Goal: Information Seeking & Learning: Learn about a topic

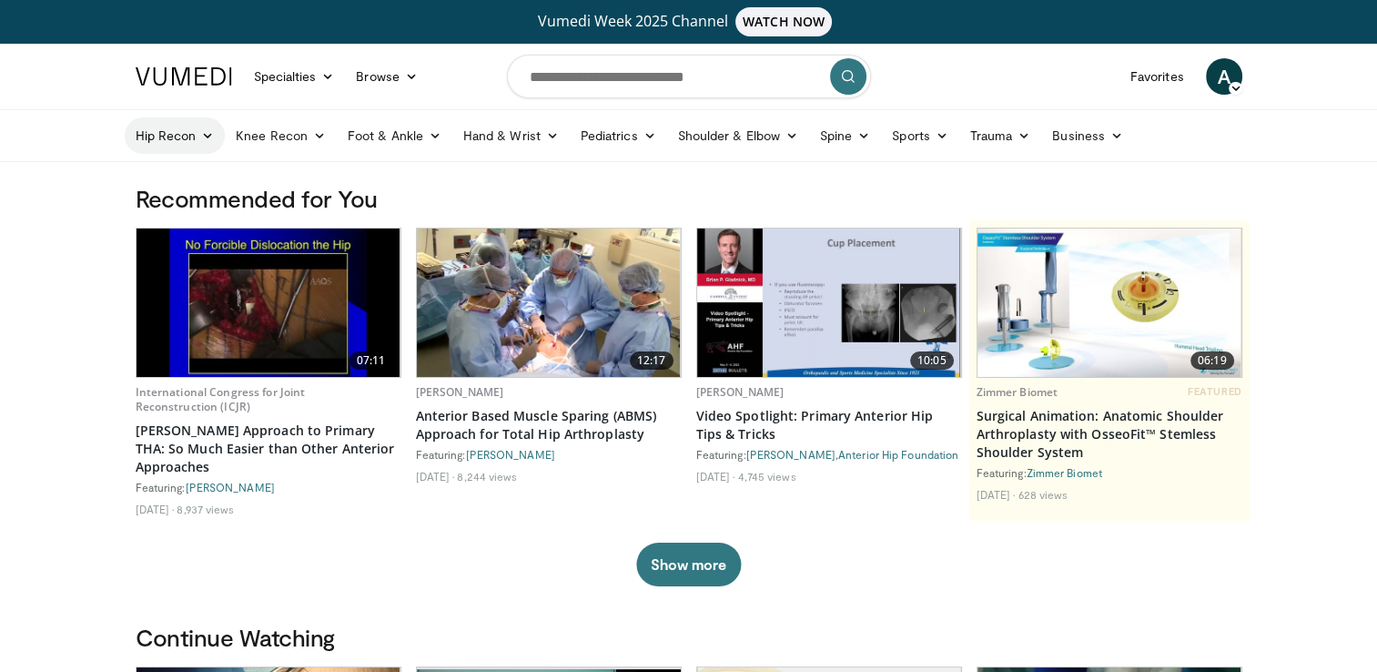
click at [204, 133] on icon at bounding box center [207, 135] width 13 height 13
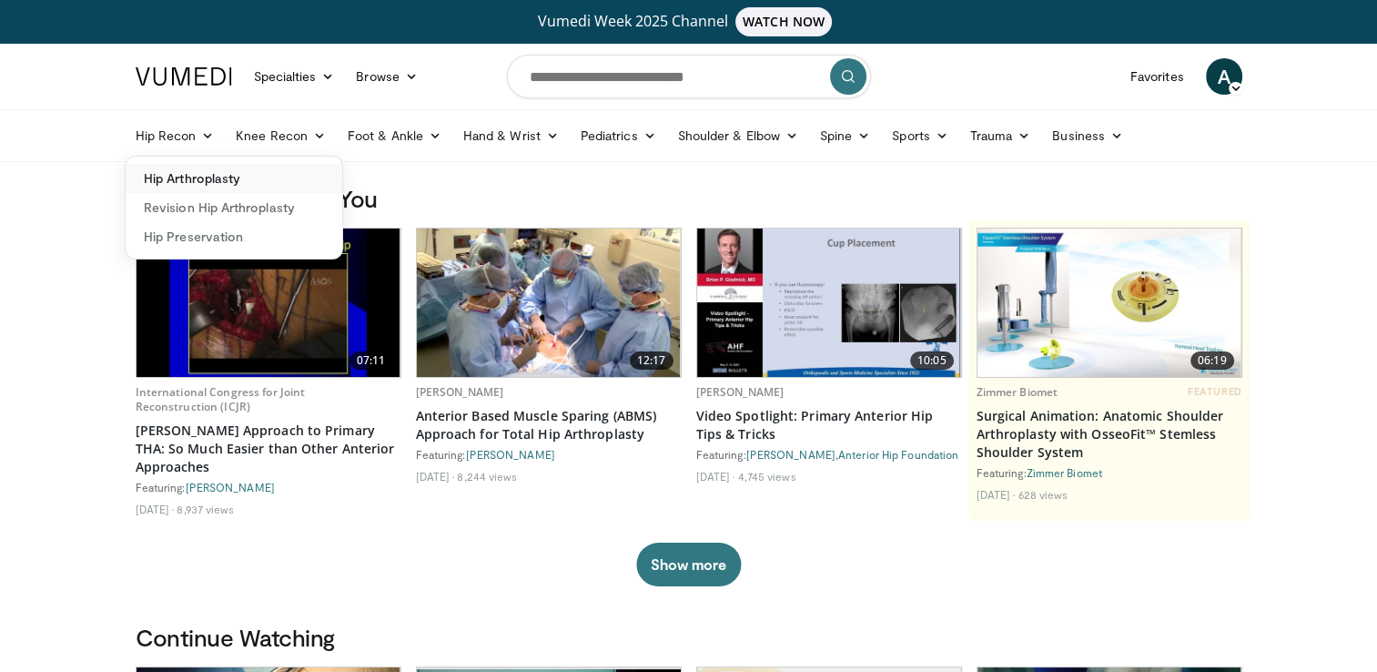
click at [193, 177] on link "Hip Arthroplasty" at bounding box center [234, 178] width 217 height 29
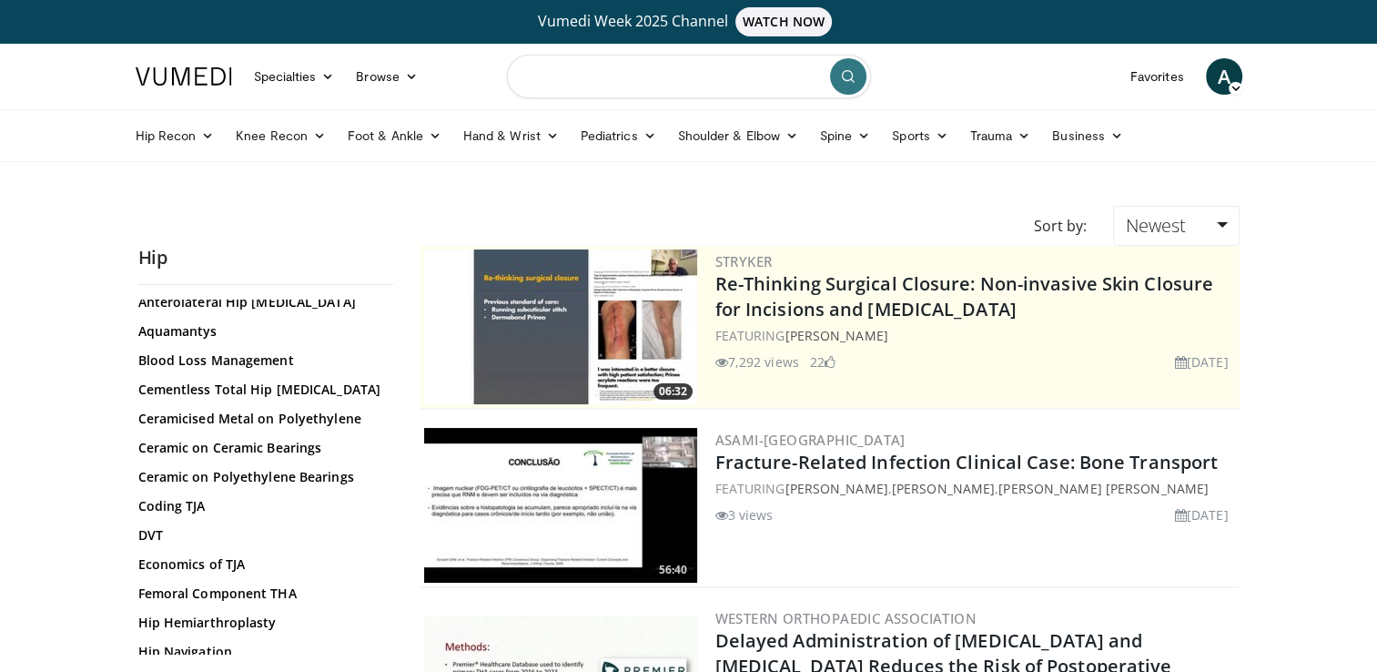
click at [605, 81] on input "Search topics, interventions" at bounding box center [689, 77] width 364 height 44
type input "**********"
click at [845, 73] on icon "submit" at bounding box center [848, 76] width 15 height 15
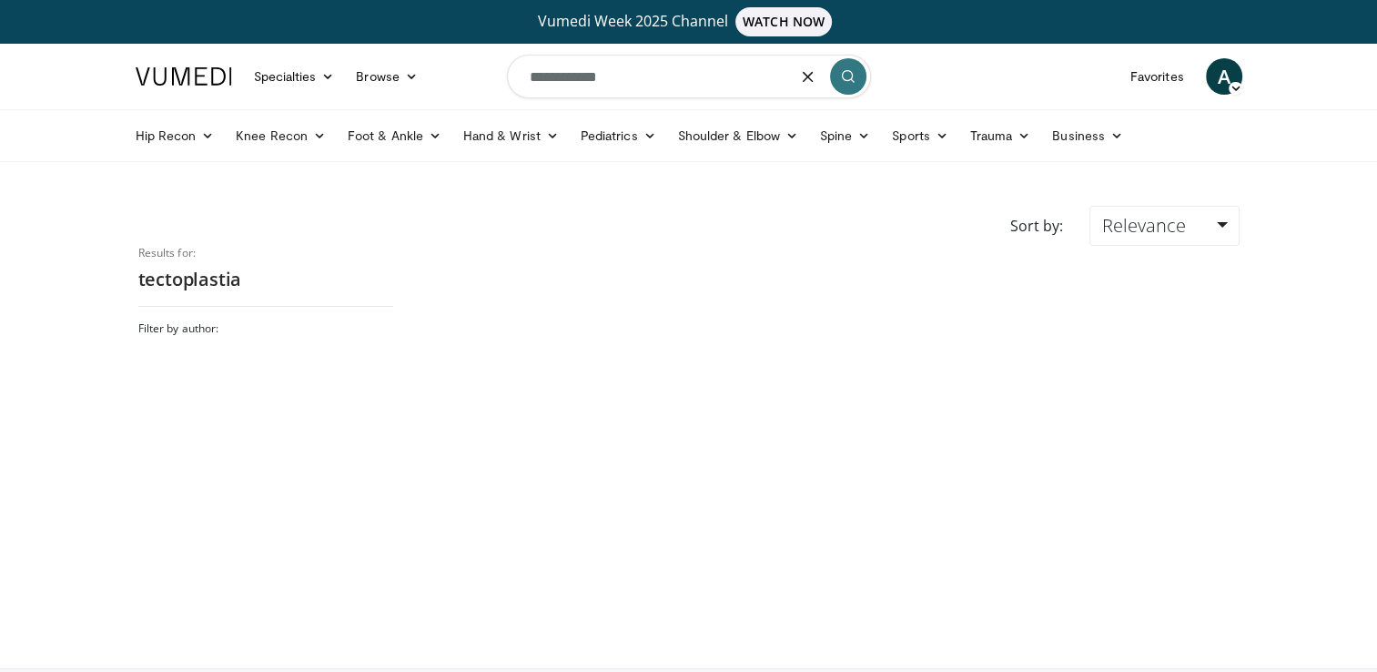
click at [622, 80] on input "**********" at bounding box center [689, 77] width 364 height 44
type input "*"
type input "**********"
click at [846, 69] on icon "submit" at bounding box center [848, 76] width 15 height 15
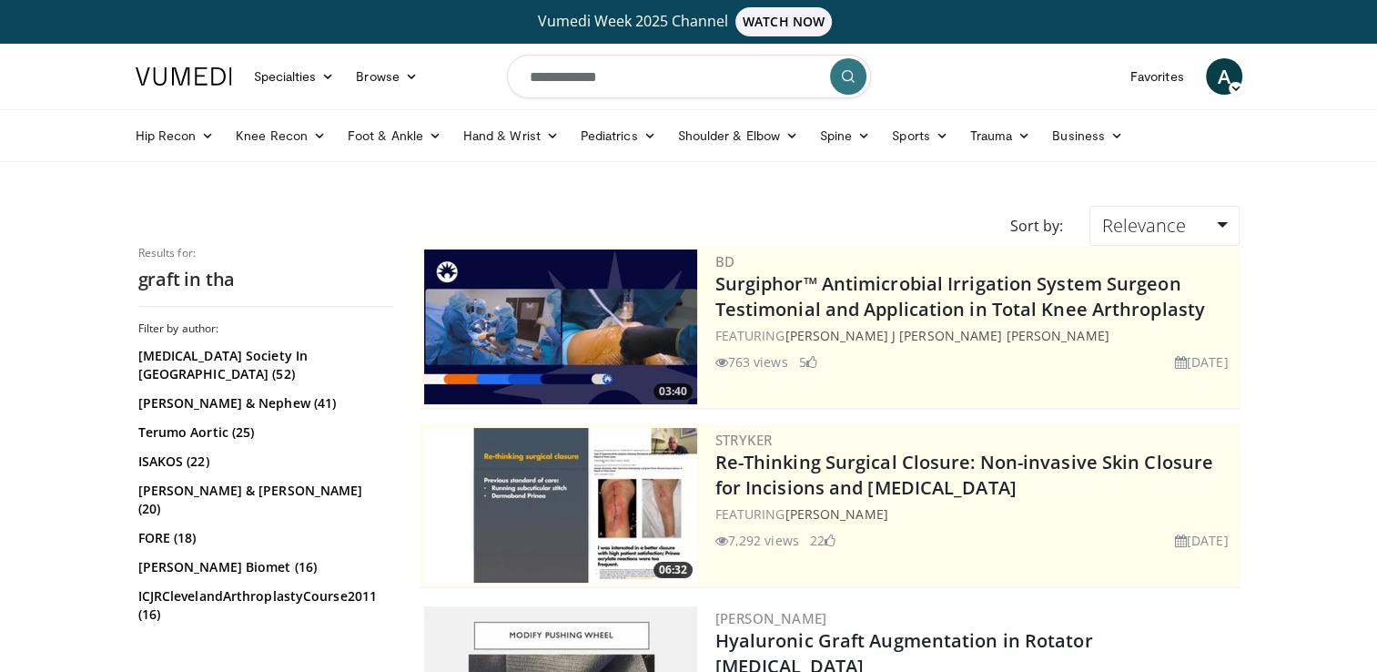
click at [530, 79] on input "**********" at bounding box center [689, 77] width 364 height 44
type input "**********"
click at [844, 66] on button "submit" at bounding box center [848, 76] width 36 height 36
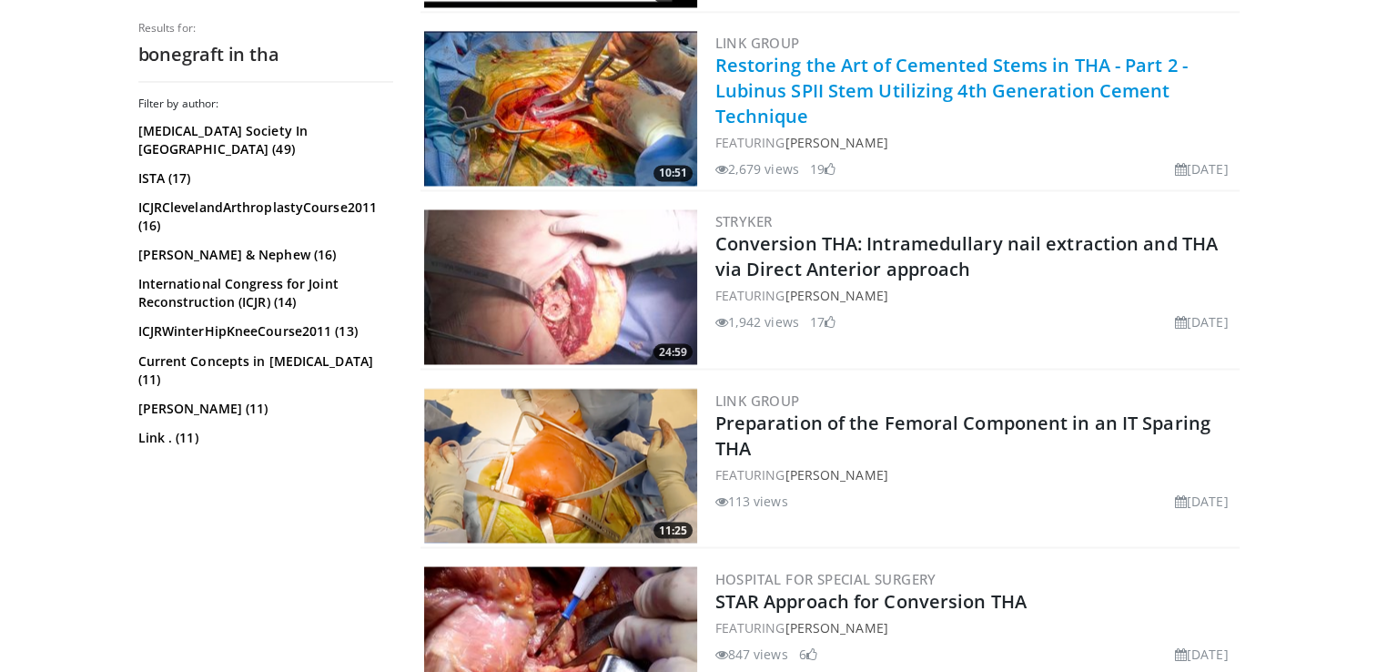
scroll to position [3094, 0]
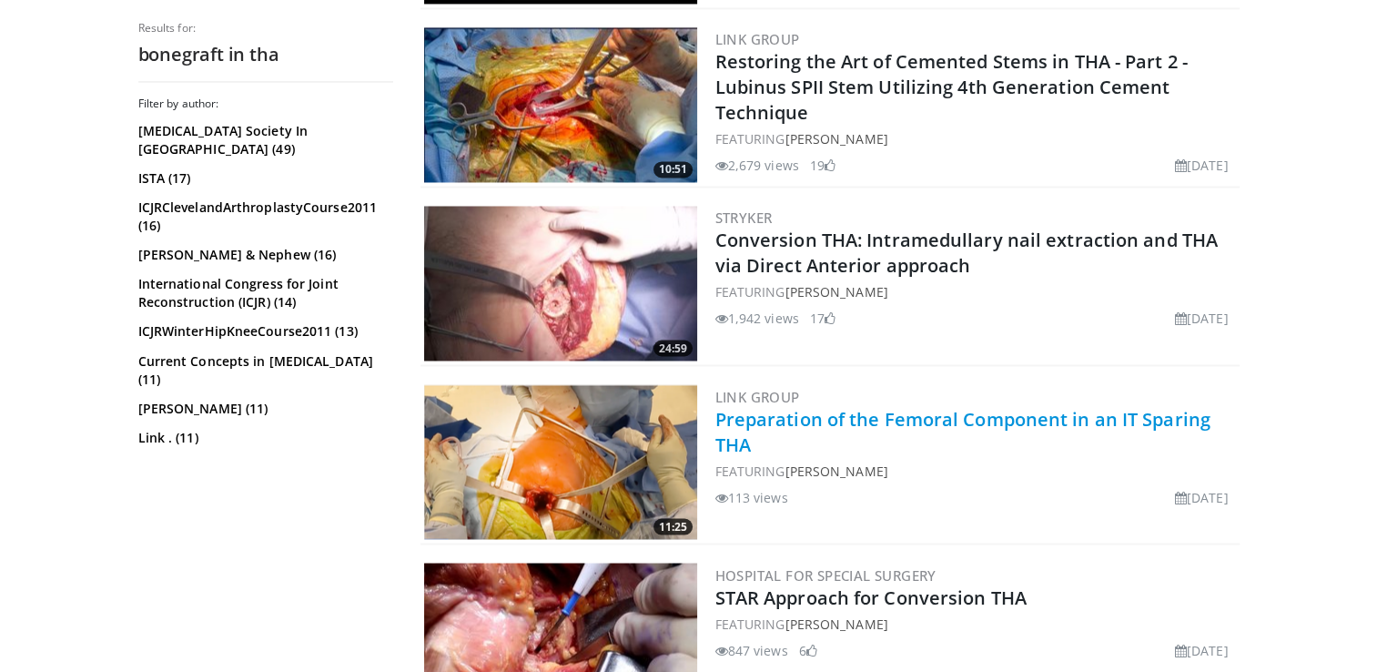
click at [846, 406] on link "Preparation of the Femoral Component in an IT Sparing THA" at bounding box center [962, 431] width 495 height 50
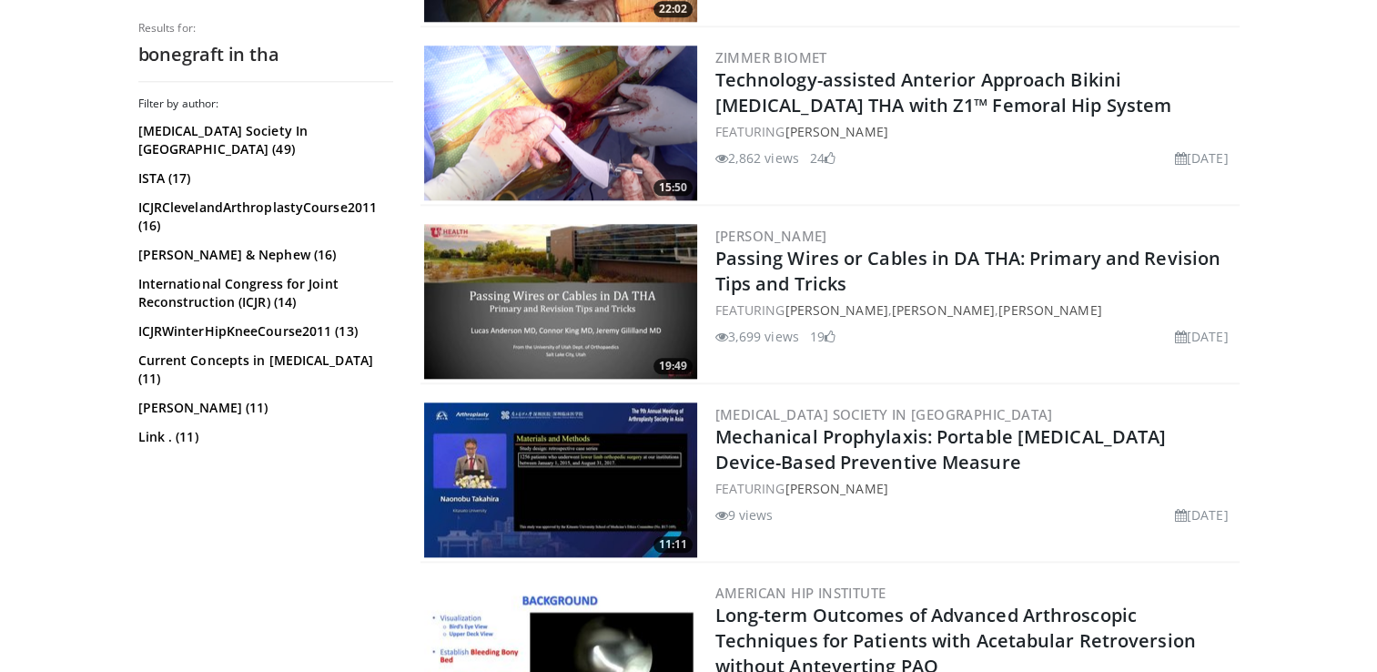
scroll to position [1820, 0]
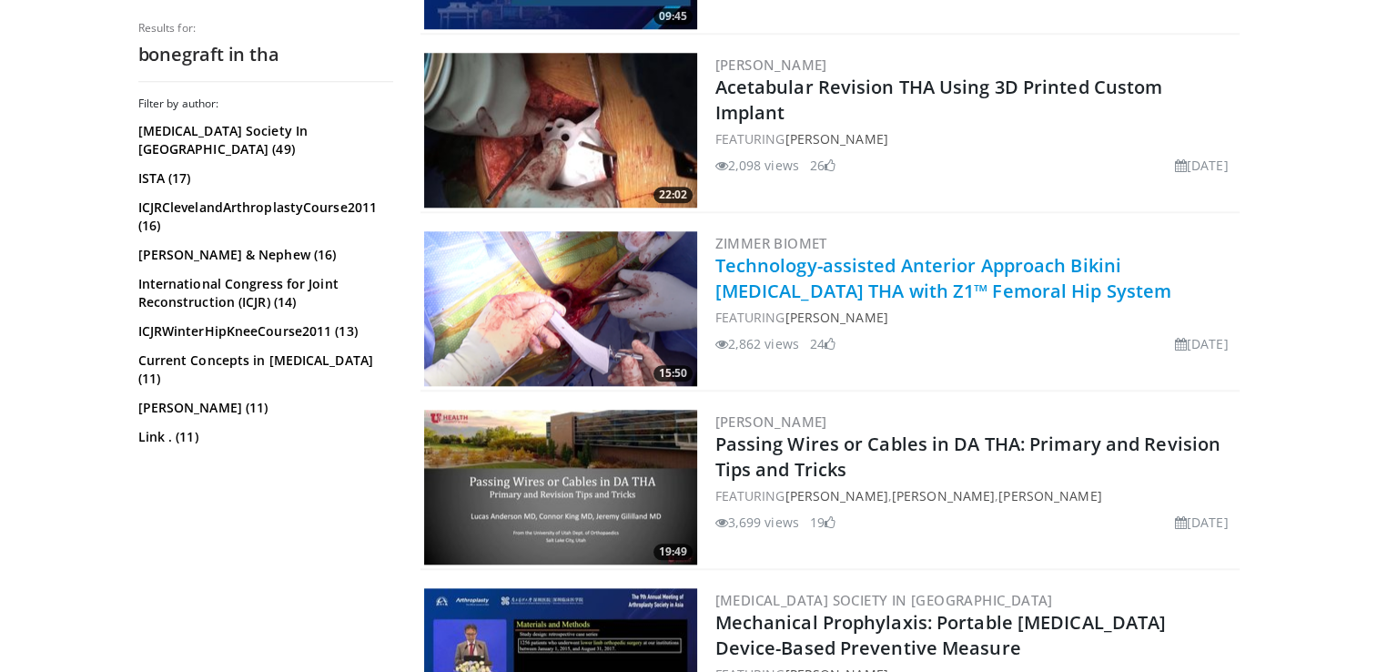
click at [866, 253] on link "Technology-assisted Anterior Approach Bikini Incision THA with Z1™ Femoral Hip …" at bounding box center [943, 278] width 457 height 50
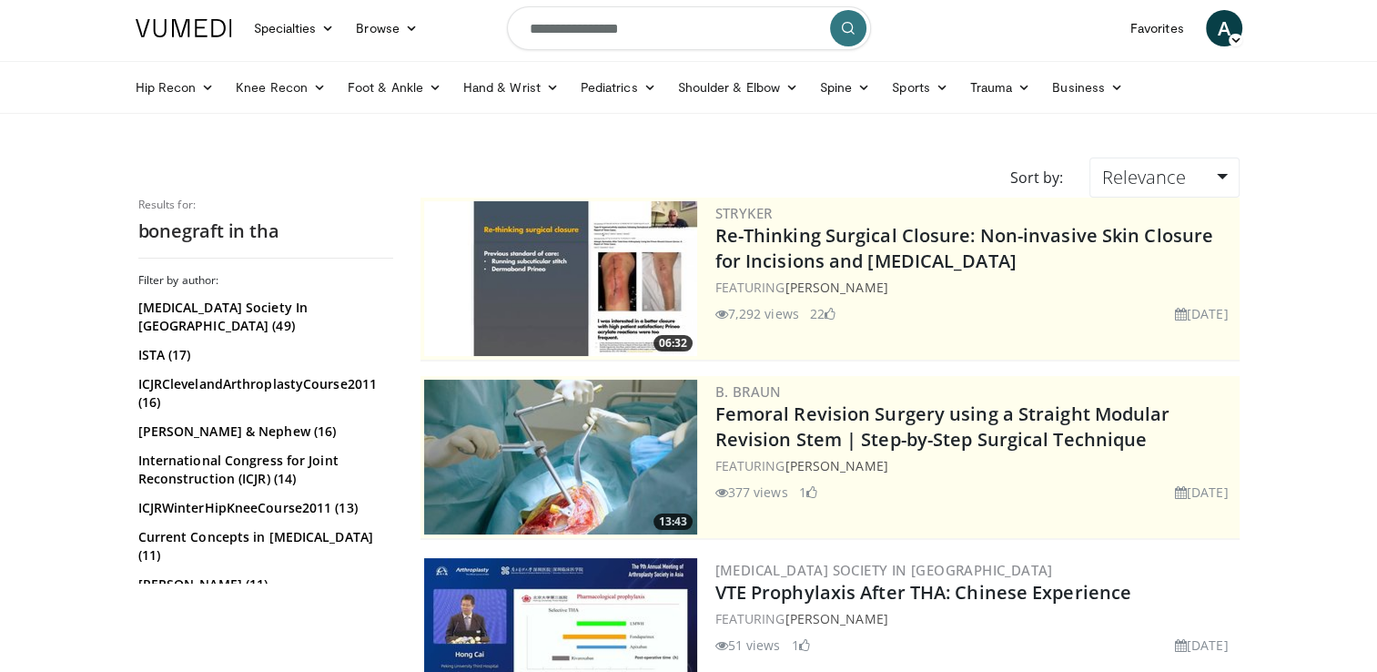
scroll to position [0, 0]
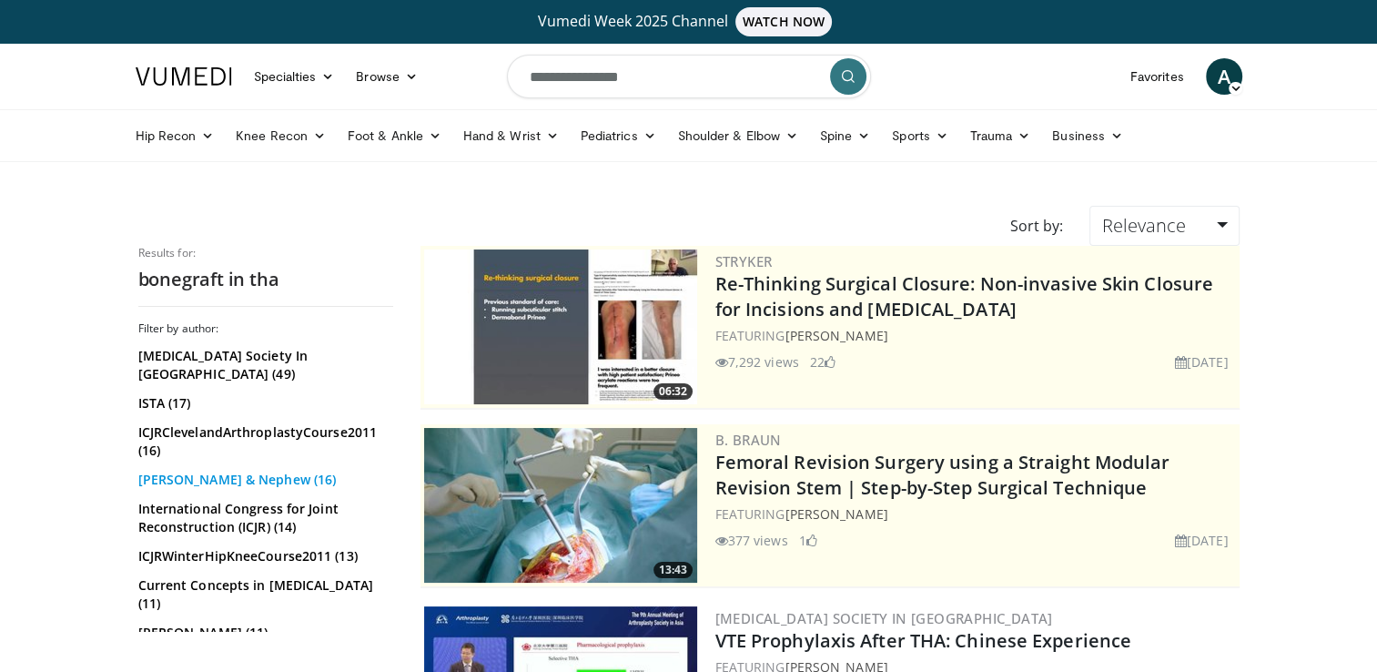
click at [182, 470] on link "Smith & Nephew (16)" at bounding box center [263, 479] width 250 height 18
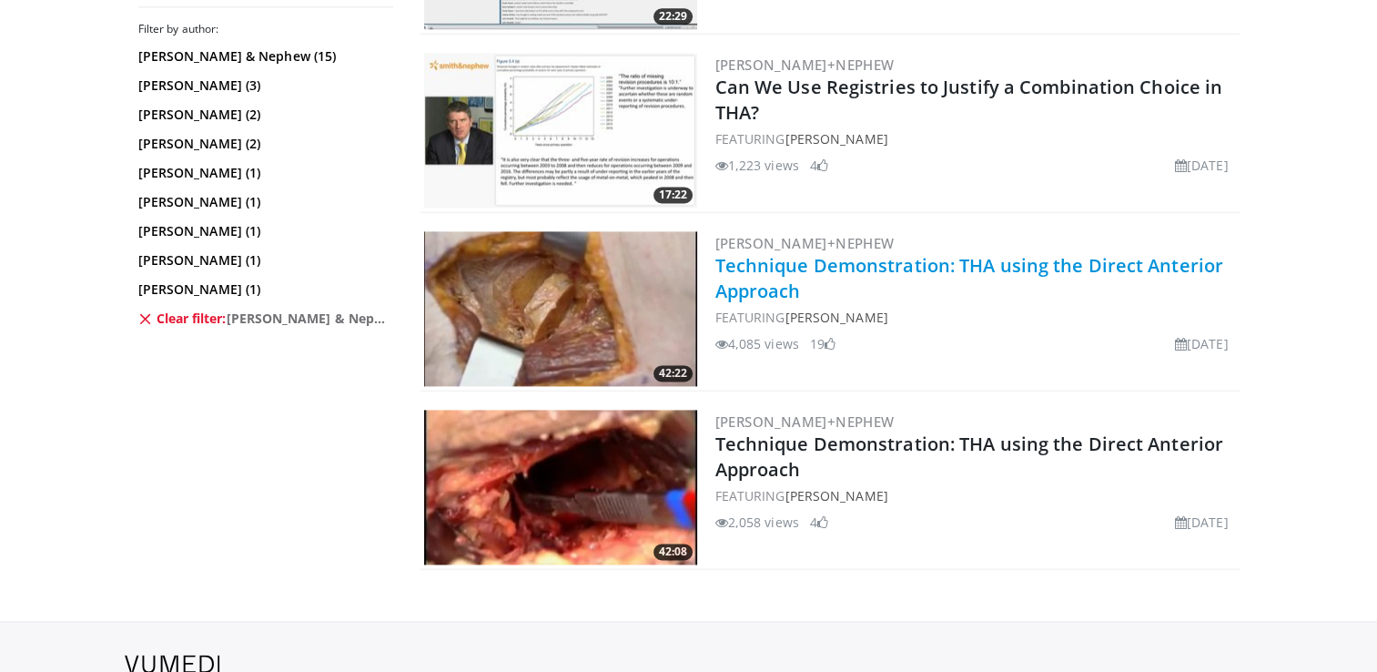
scroll to position [2548, 0]
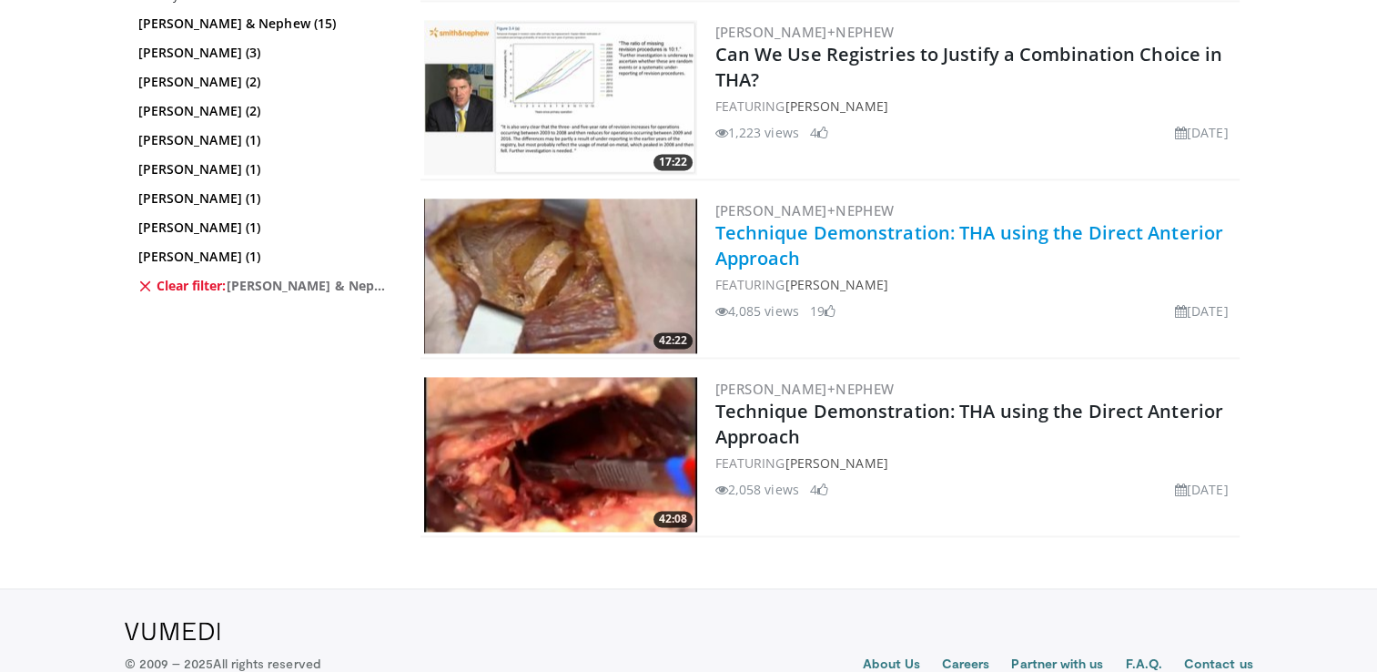
click at [862, 222] on link "Technique Demonstration: THA using the Direct Anterior Approach" at bounding box center [969, 245] width 508 height 50
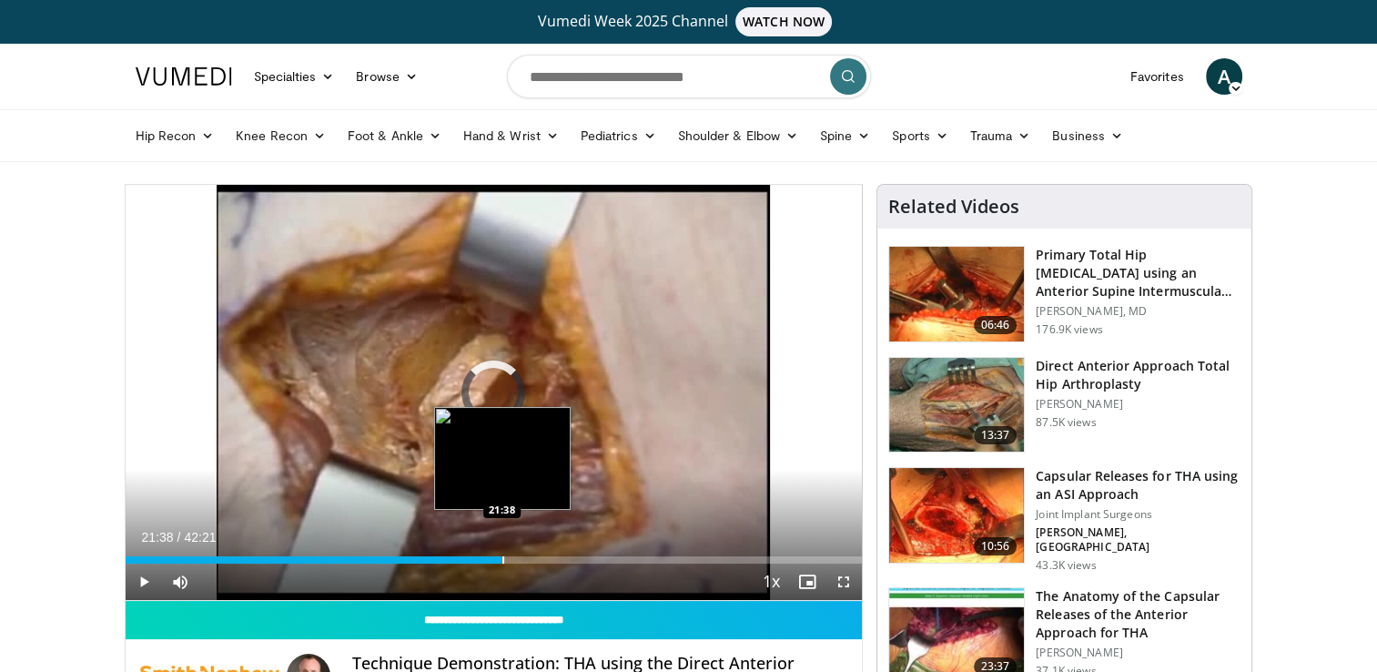
click at [502, 556] on div "Progress Bar" at bounding box center [503, 559] width 2 height 7
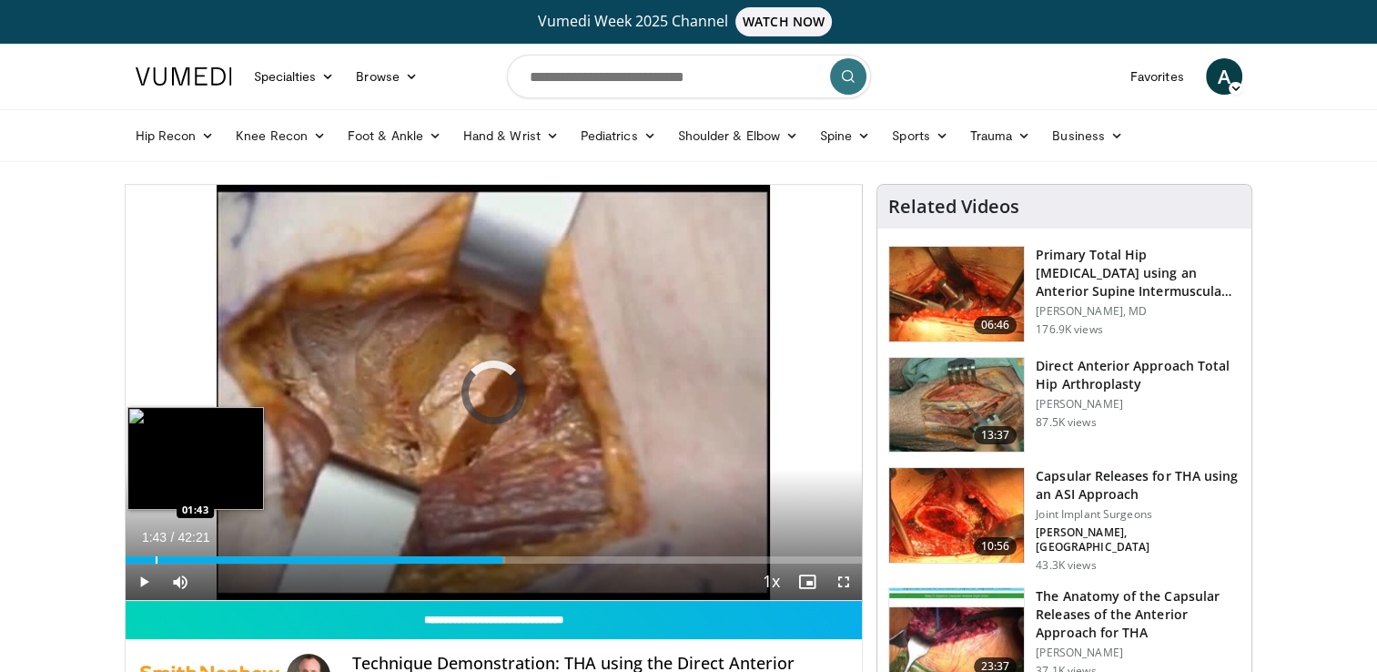
click at [156, 557] on div "Progress Bar" at bounding box center [157, 559] width 2 height 7
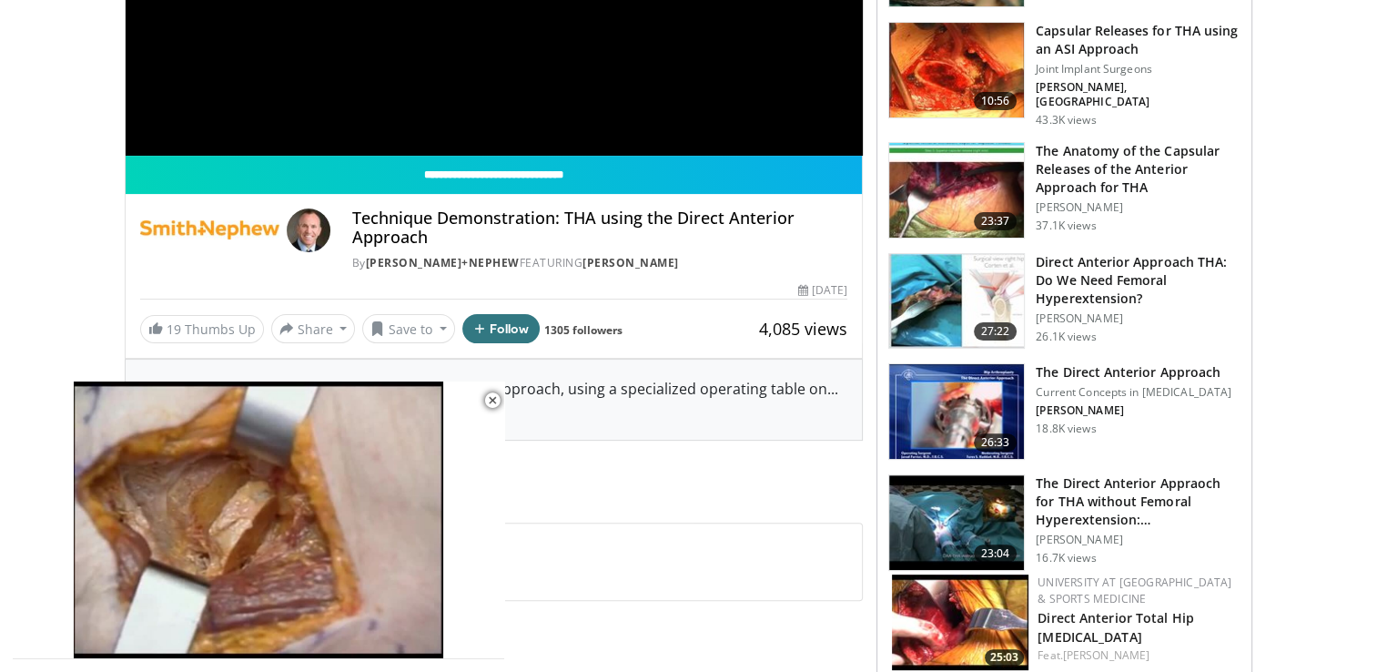
scroll to position [455, 0]
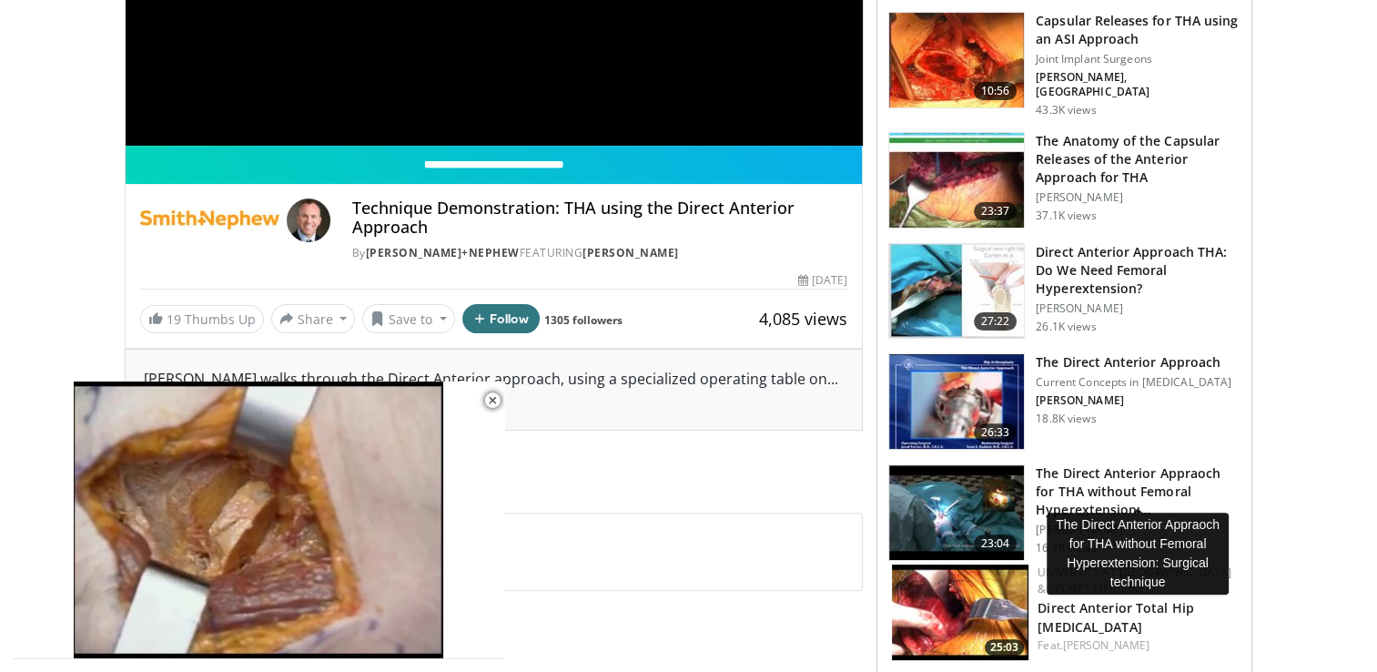
click at [1101, 470] on h3 "The Direct Anterior Appraoch for THA without Femoral Hyperextension:…" at bounding box center [1138, 491] width 205 height 55
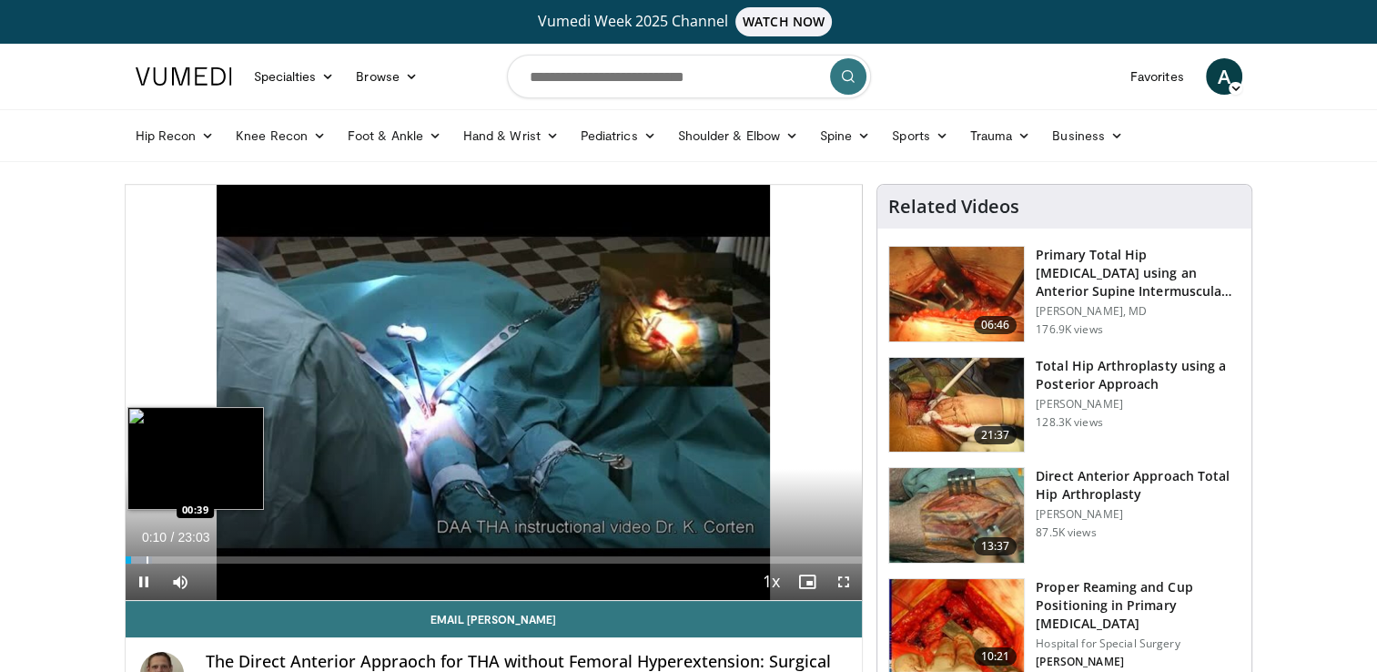
click at [147, 557] on div "Progress Bar" at bounding box center [148, 559] width 2 height 7
click at [197, 553] on div "Loaded : 5.06% 00:42 02:16" at bounding box center [494, 554] width 737 height 17
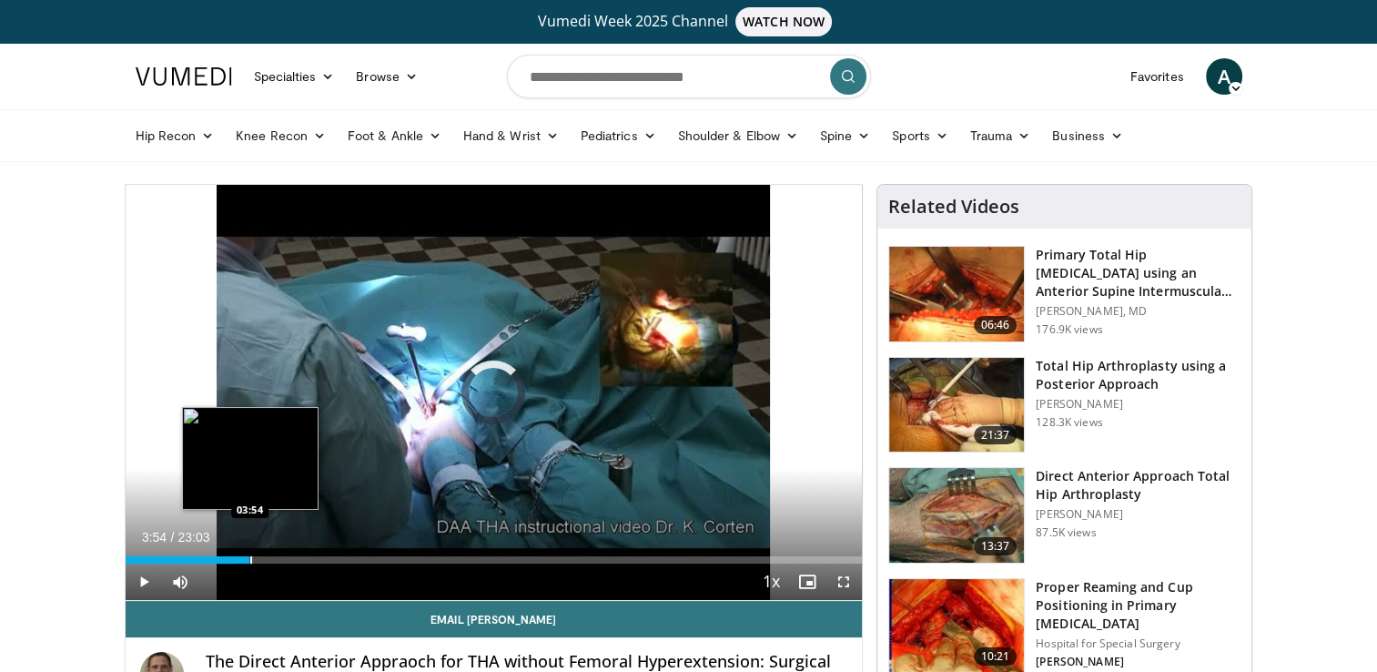
click at [250, 559] on div "Progress Bar" at bounding box center [251, 559] width 2 height 7
click at [278, 556] on div "Loaded : 22.36% 04:02 04:50" at bounding box center [494, 559] width 737 height 7
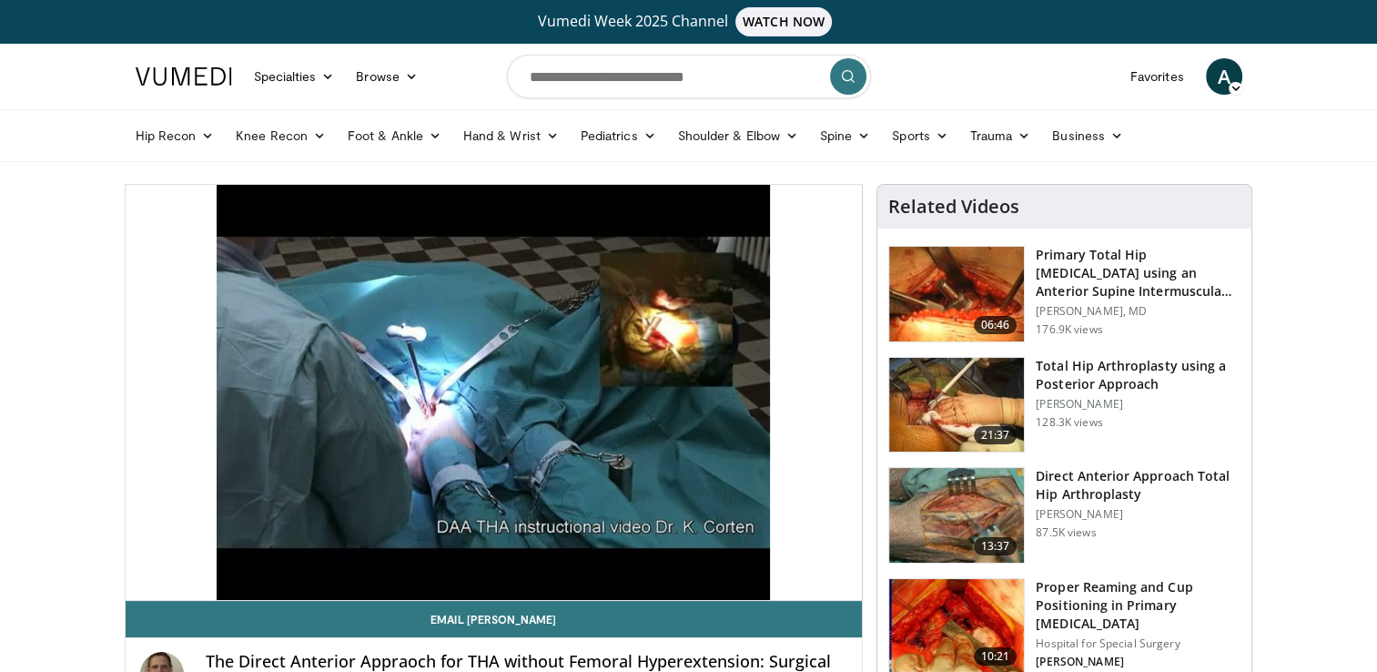
click at [331, 559] on div "10 seconds Tap to unmute" at bounding box center [494, 392] width 737 height 415
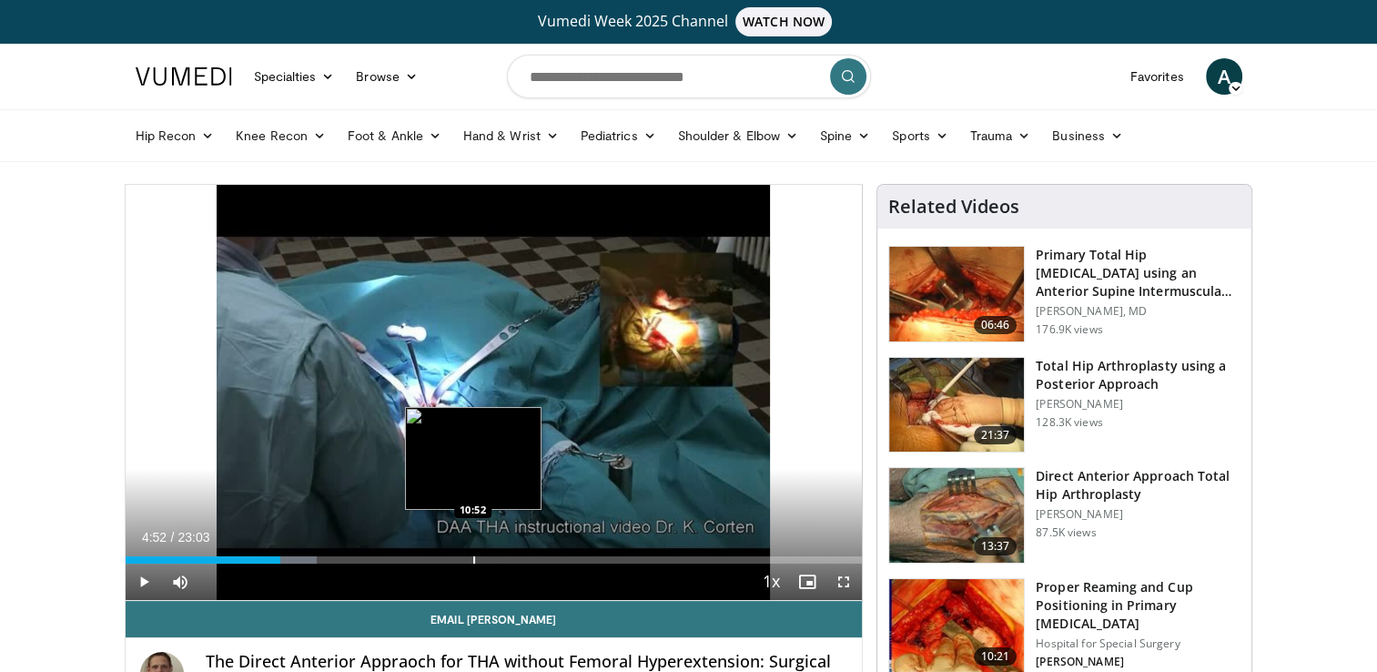
click at [473, 557] on div "Progress Bar" at bounding box center [474, 559] width 2 height 7
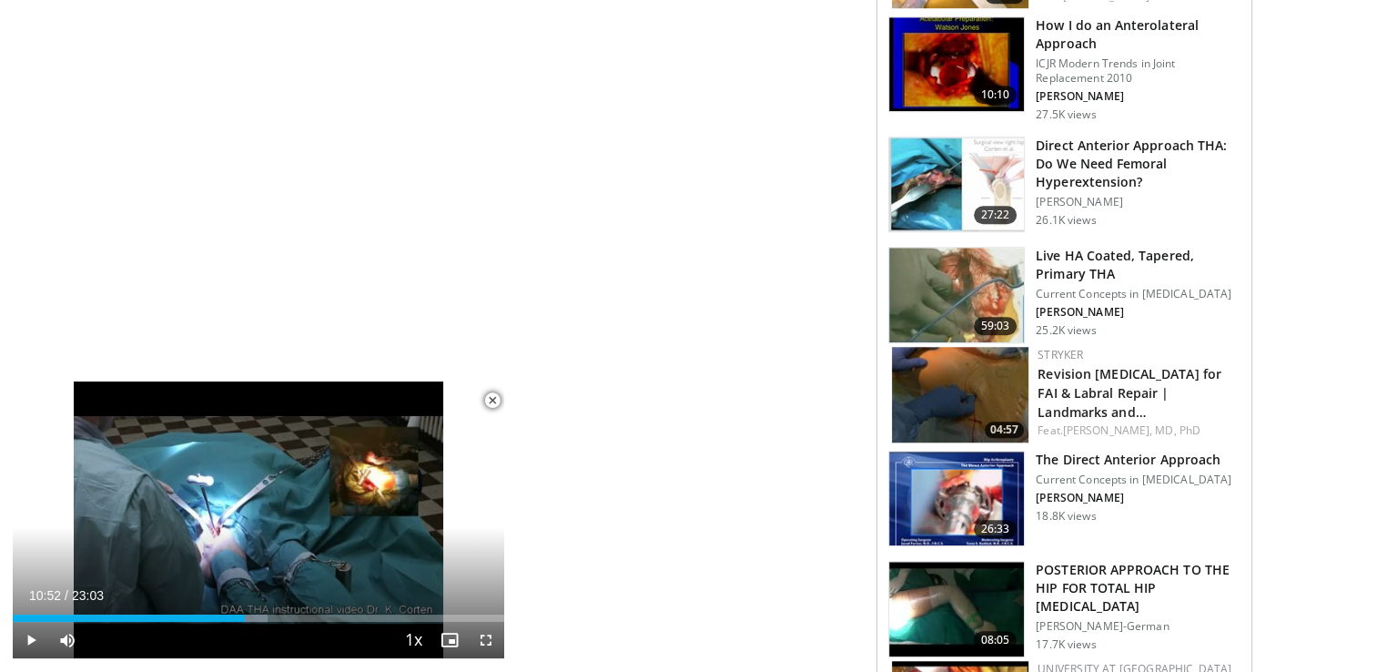
scroll to position [1456, 0]
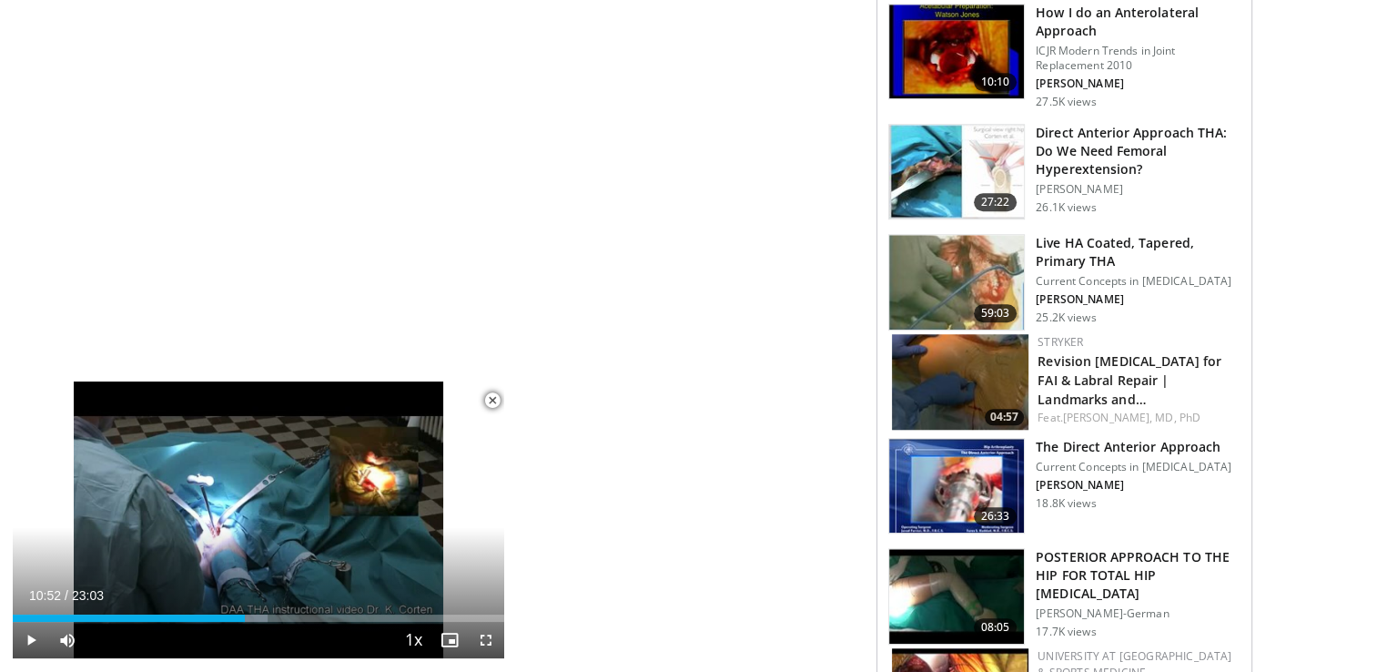
click at [1107, 124] on h3 "Direct Anterior Approach THA: Do We Need Femoral Hyperextension?" at bounding box center [1138, 151] width 205 height 55
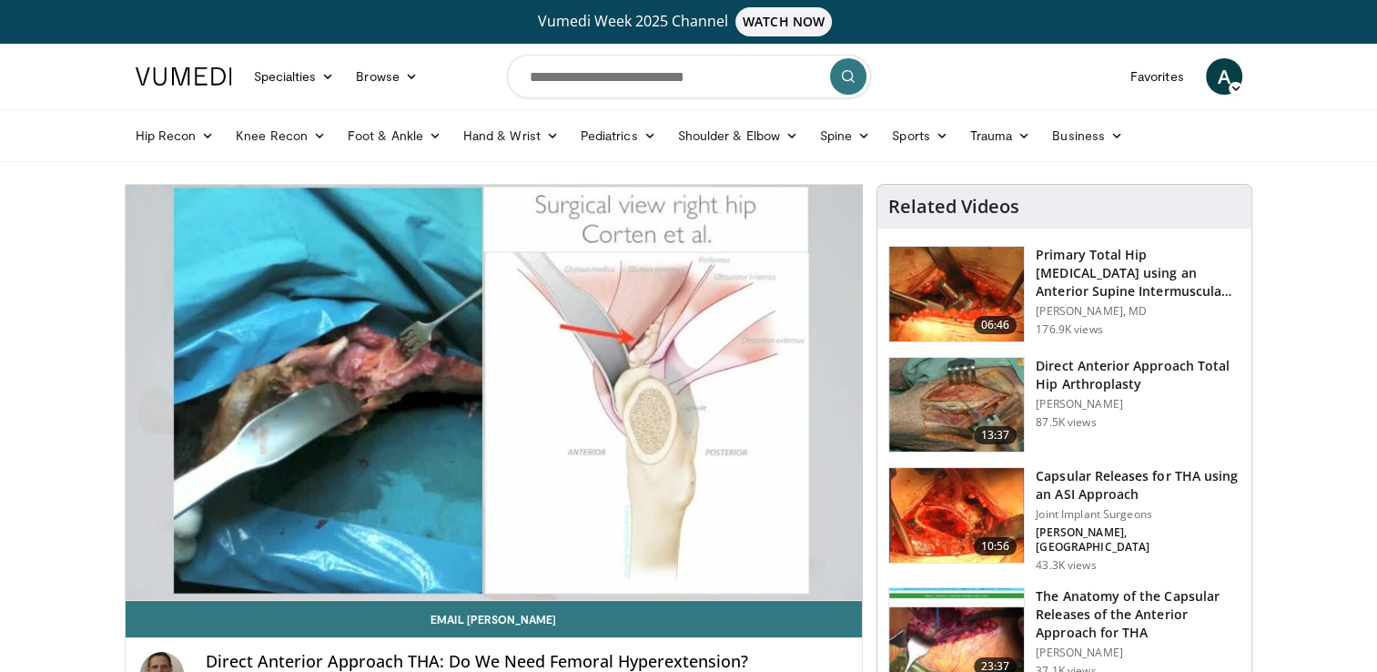
scroll to position [91, 0]
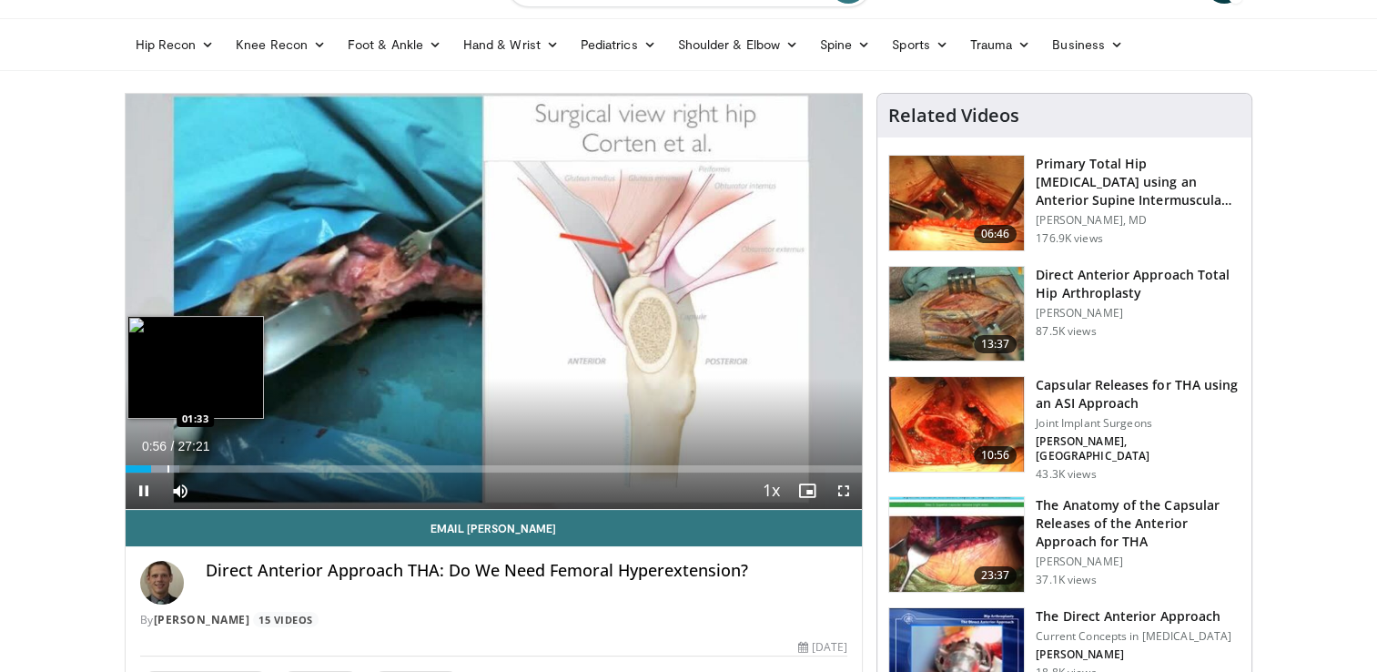
click at [167, 465] on div "Progress Bar" at bounding box center [168, 468] width 2 height 7
click at [187, 466] on div "Progress Bar" at bounding box center [188, 468] width 2 height 7
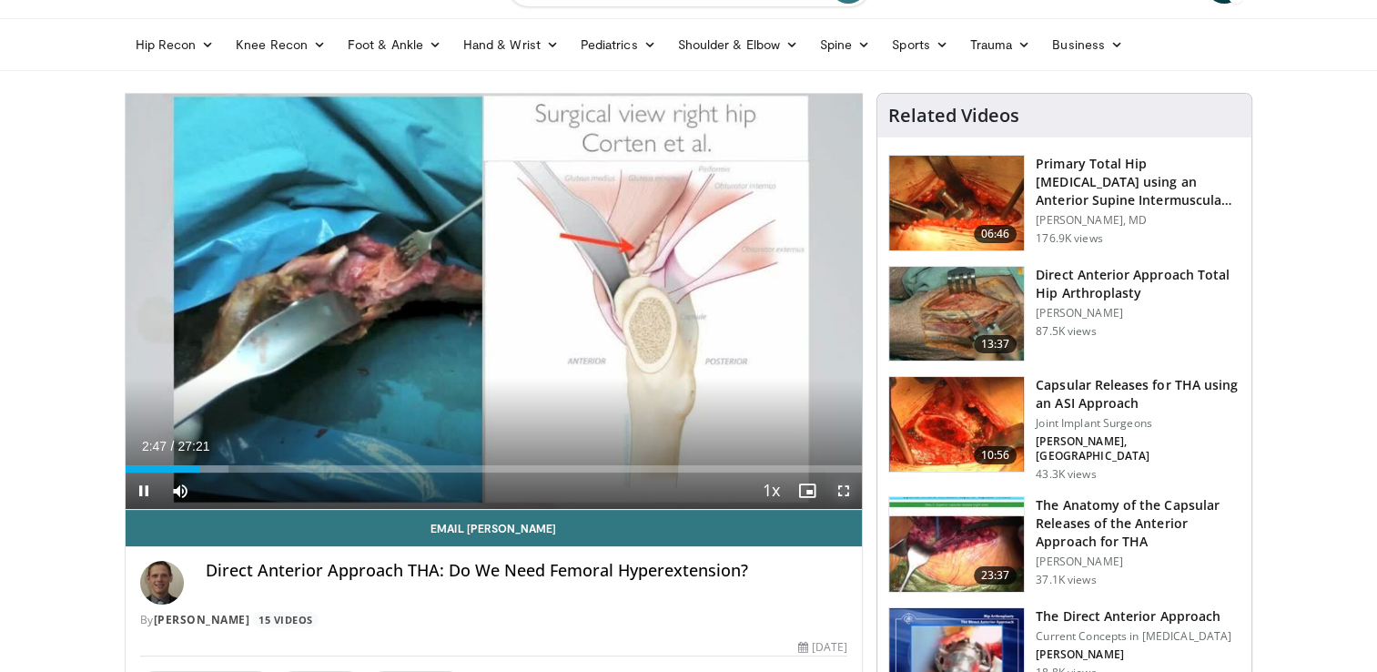
click at [841, 488] on span "Video Player" at bounding box center [843, 490] width 36 height 36
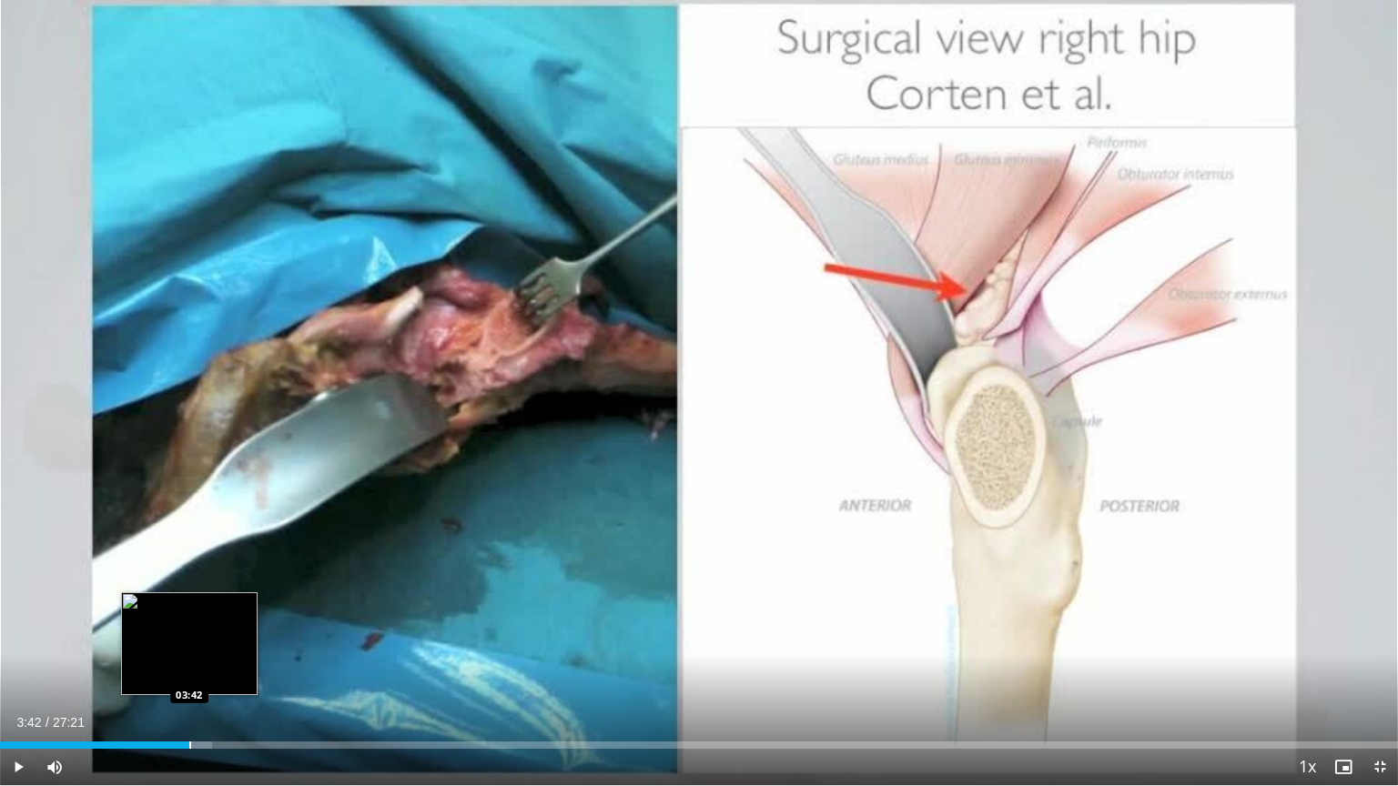
click at [189, 671] on div "Progress Bar" at bounding box center [190, 745] width 2 height 7
click at [206, 671] on div "Progress Bar" at bounding box center [207, 745] width 2 height 7
click at [226, 671] on div "Progress Bar" at bounding box center [227, 745] width 2 height 7
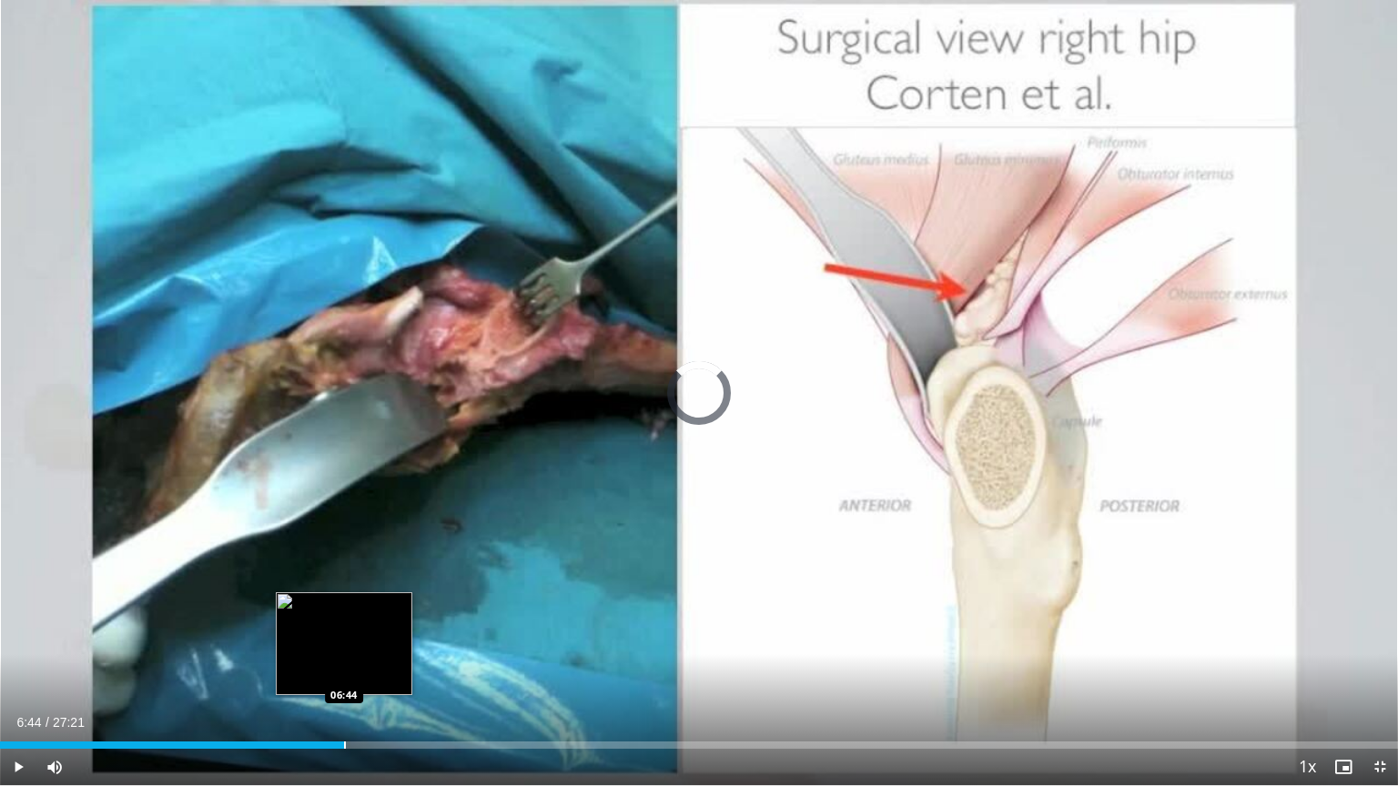
click at [344, 671] on div "Progress Bar" at bounding box center [345, 745] width 2 height 7
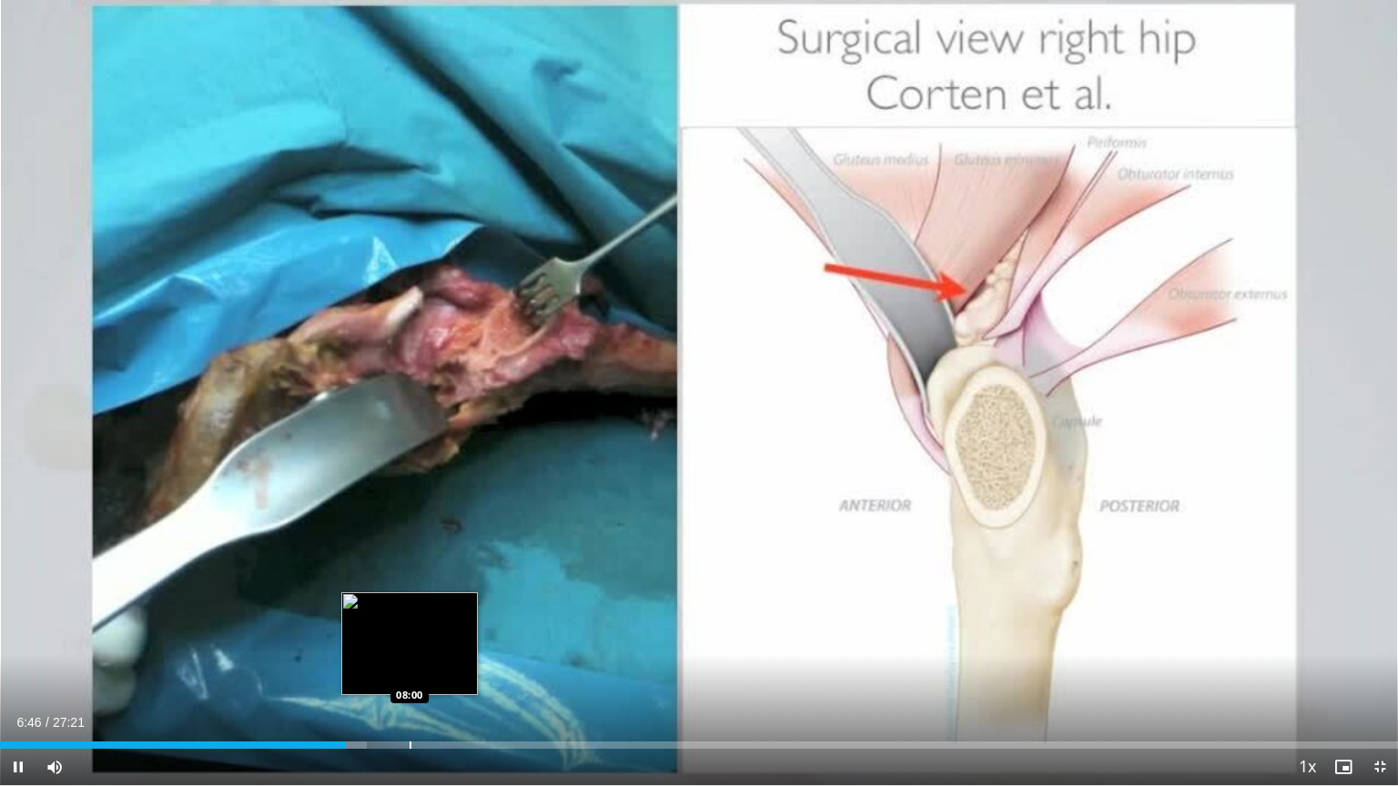
click at [410, 671] on div "Loaded : 26.21% 06:46 08:00" at bounding box center [699, 740] width 1398 height 17
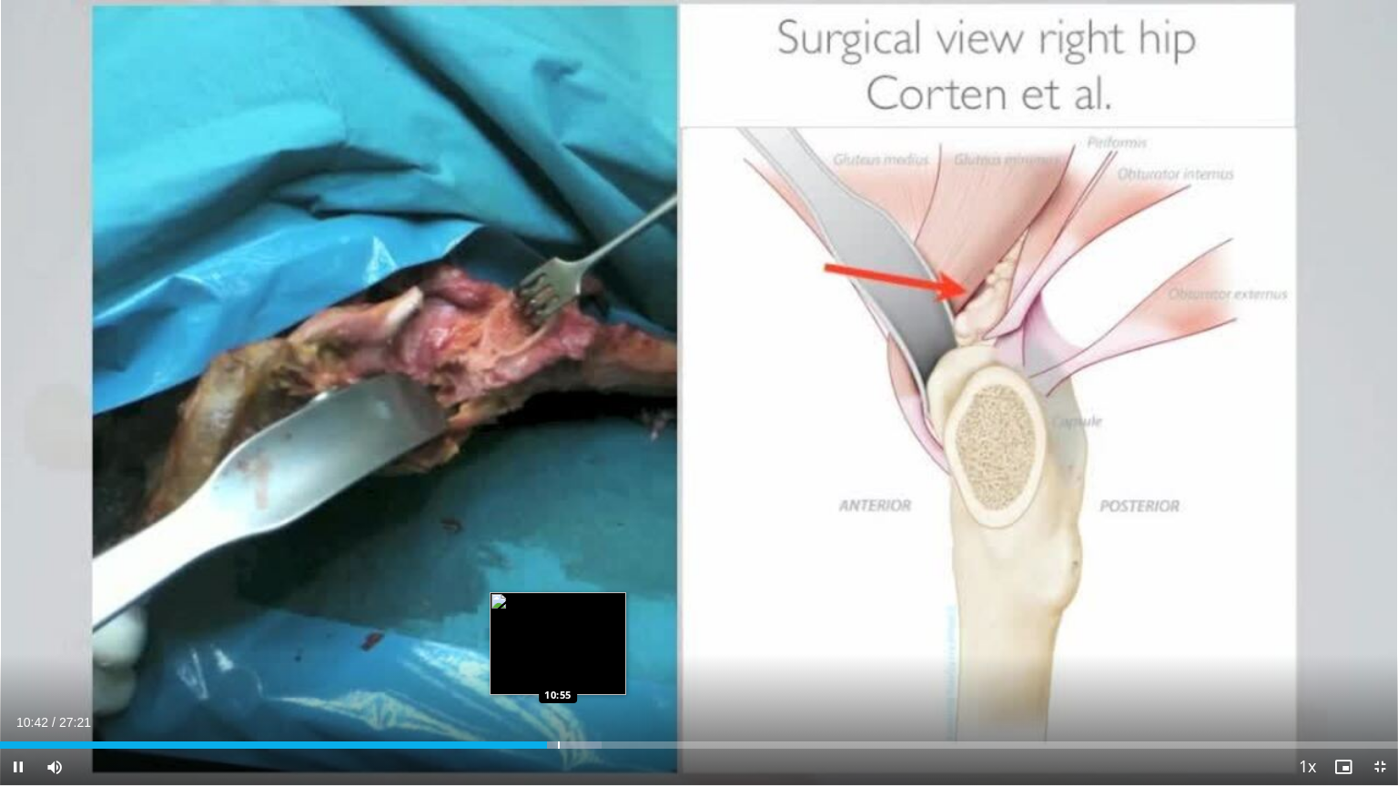
click at [558, 671] on div "Progress Bar" at bounding box center [559, 745] width 2 height 7
click at [577, 671] on div "Loaded : 44.30% 11:06 11:17" at bounding box center [699, 740] width 1398 height 17
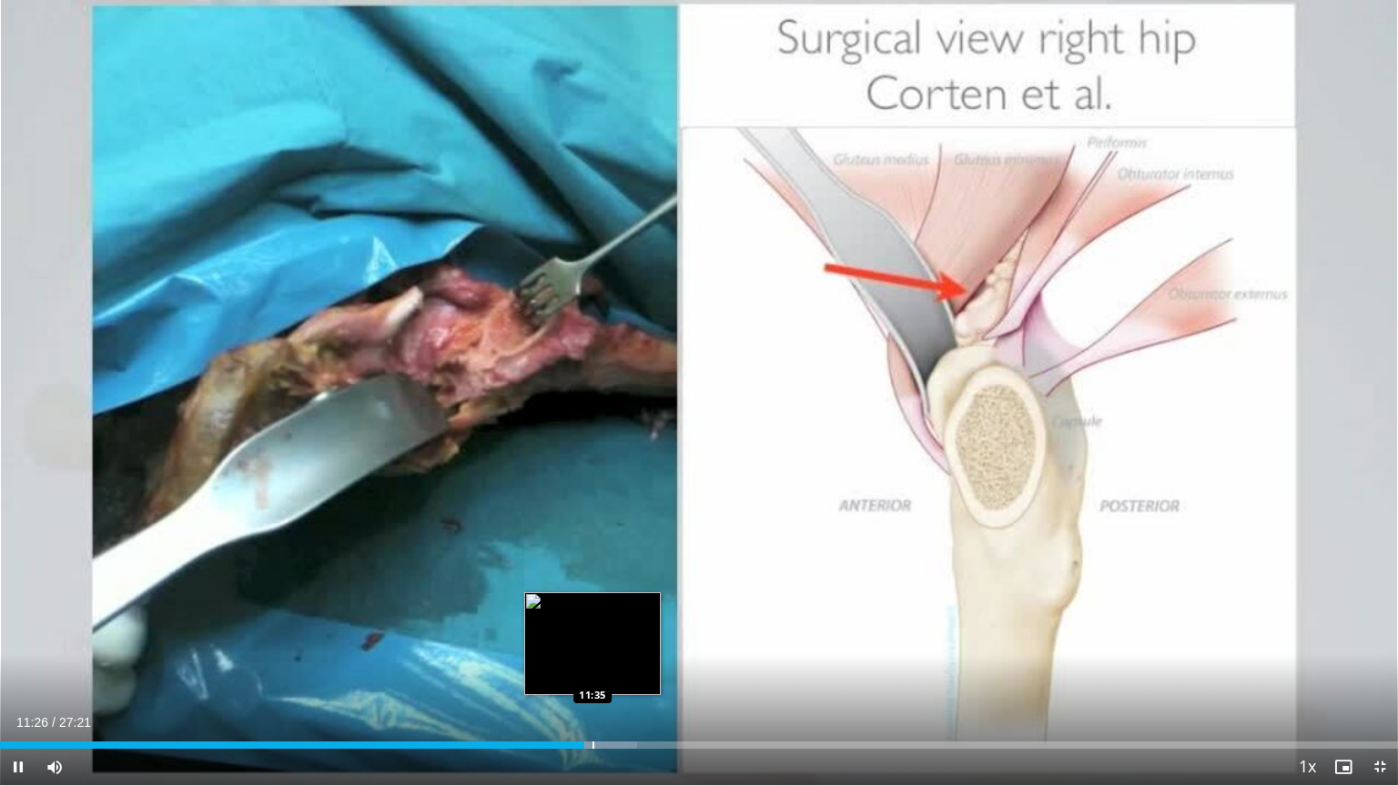
click at [593, 671] on video-js "**********" at bounding box center [699, 393] width 1398 height 786
click at [610, 671] on div "Progress Bar" at bounding box center [611, 745] width 2 height 7
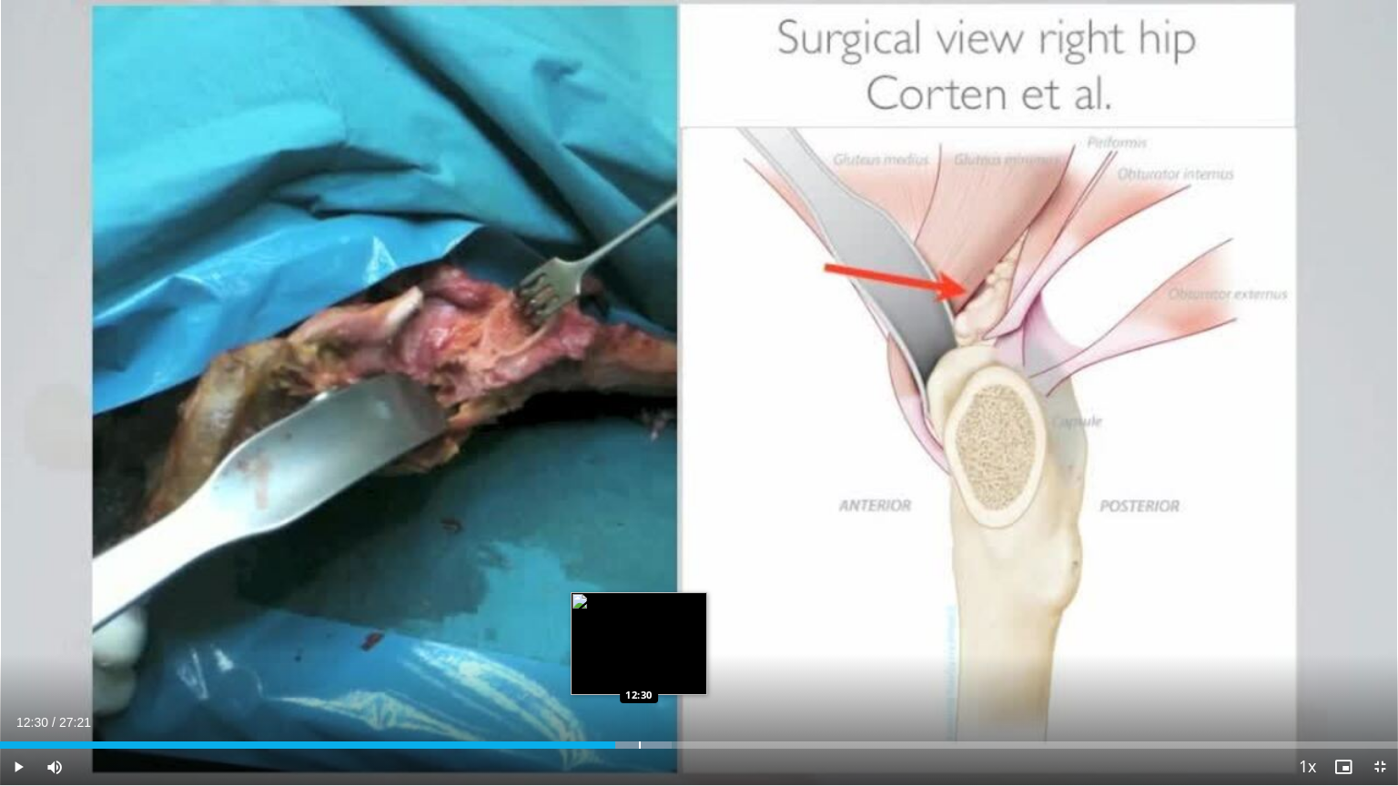
click at [638, 671] on div "Loaded : 48.04% 12:30 12:30" at bounding box center [699, 740] width 1398 height 17
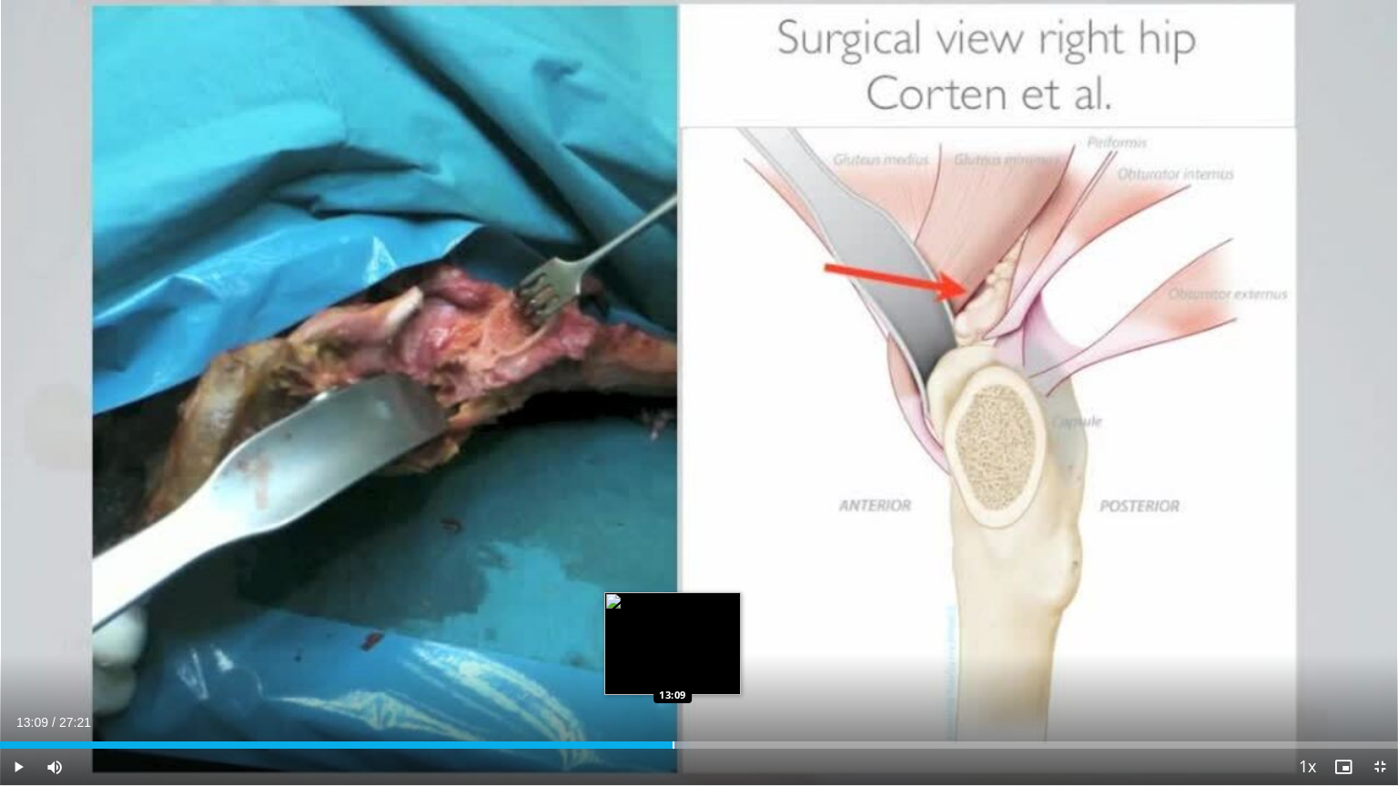
click at [672, 671] on div "Loaded : 49.30% 13:09 13:09" at bounding box center [699, 740] width 1398 height 17
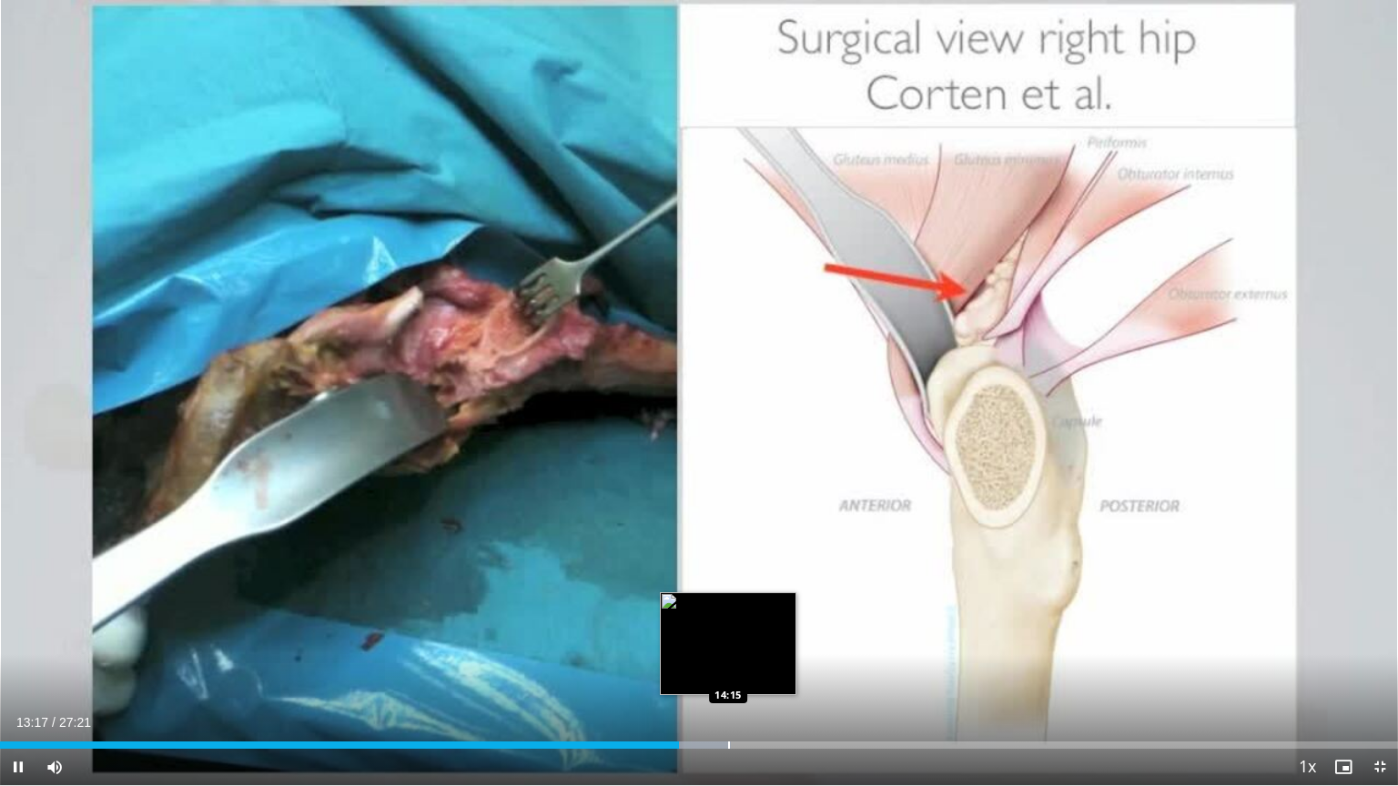
click at [728, 671] on div "Loaded : 52.29% 13:17 14:15" at bounding box center [699, 740] width 1398 height 17
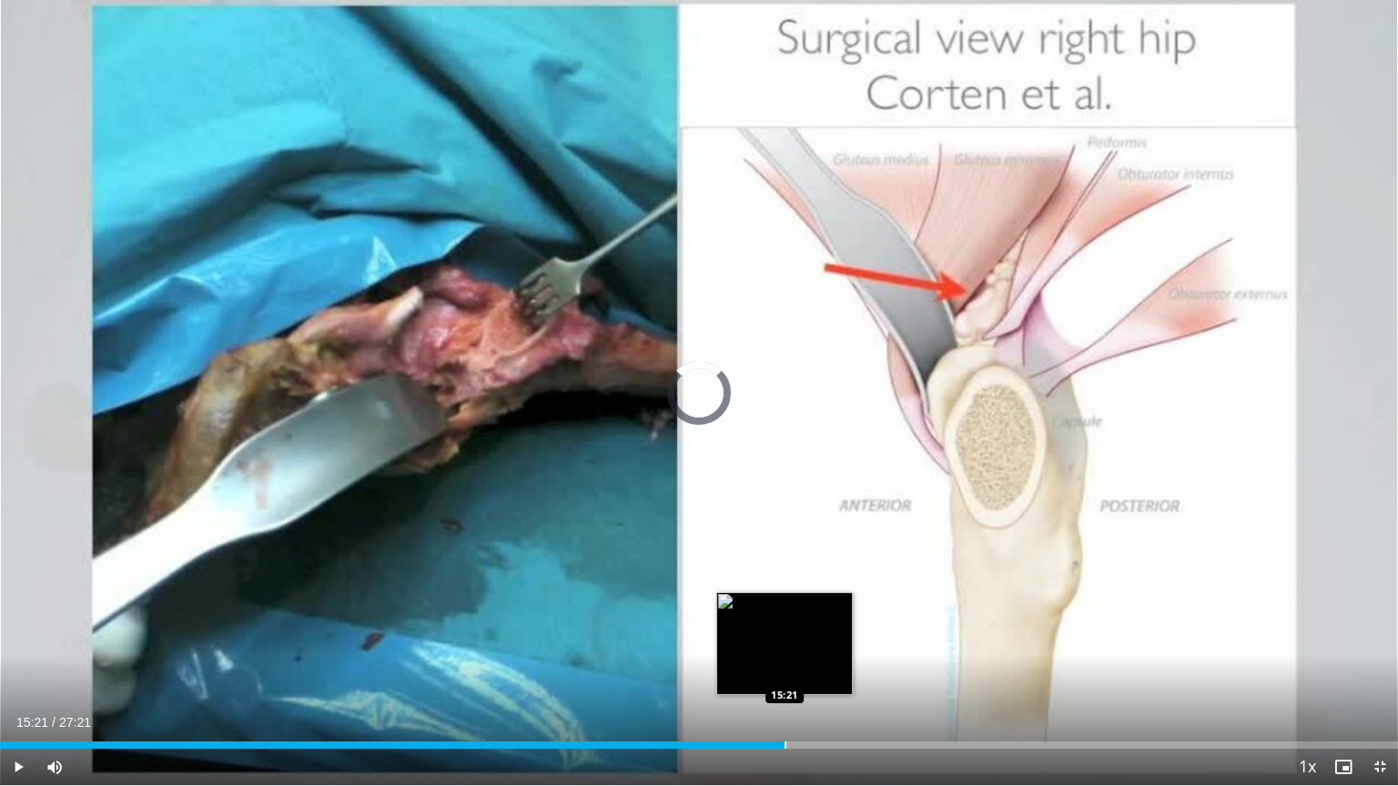
click at [784, 671] on div "Progress Bar" at bounding box center [785, 745] width 2 height 7
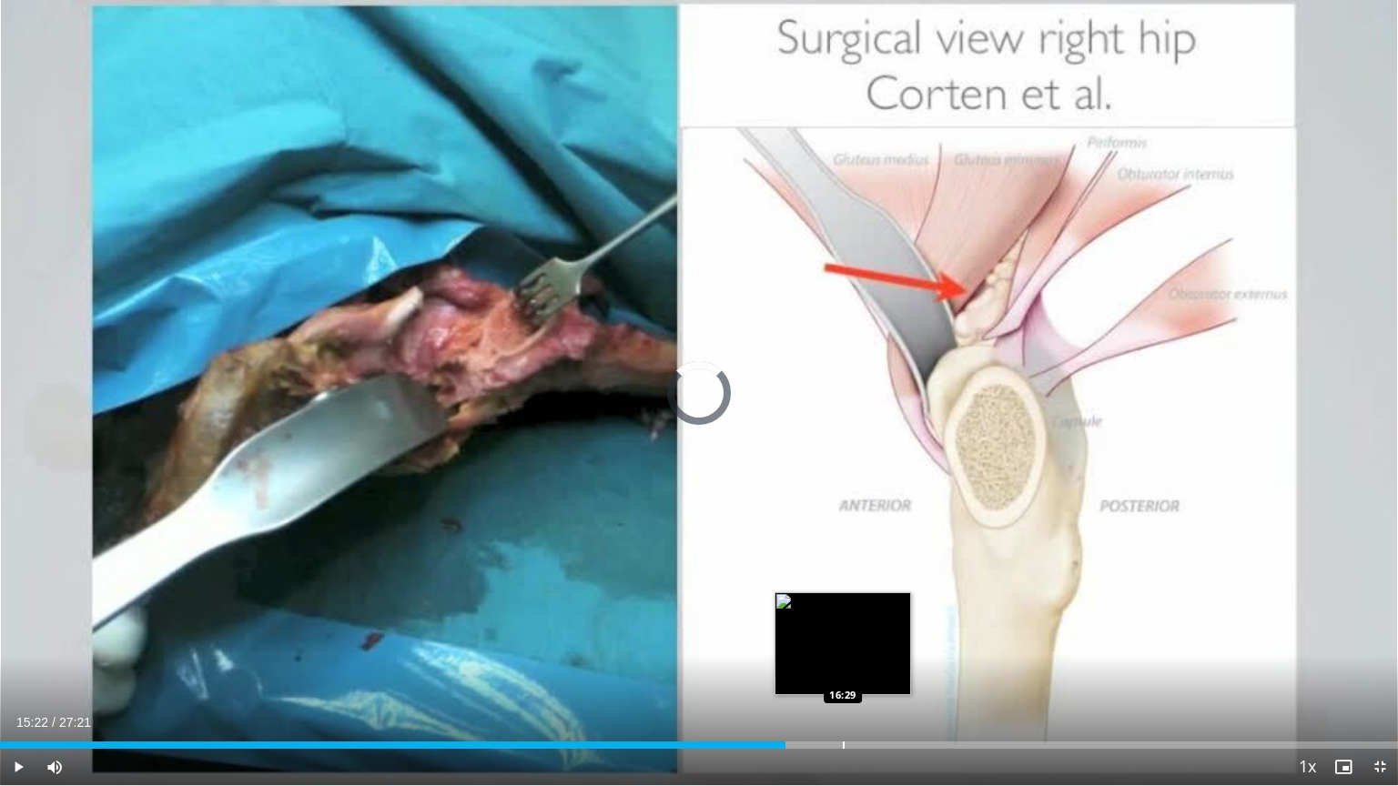
click at [843, 671] on div "Progress Bar" at bounding box center [844, 745] width 2 height 7
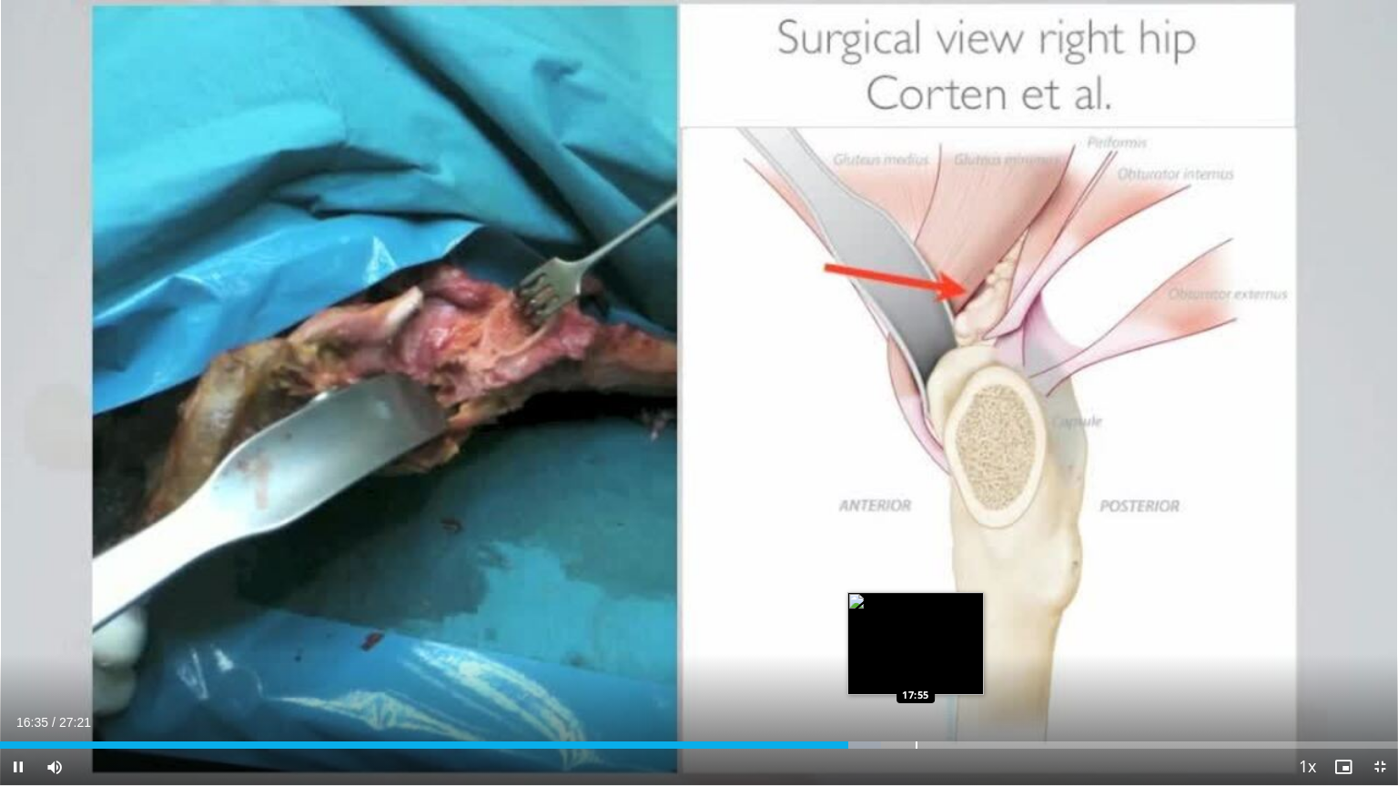
click at [915, 671] on div "Progress Bar" at bounding box center [916, 745] width 2 height 7
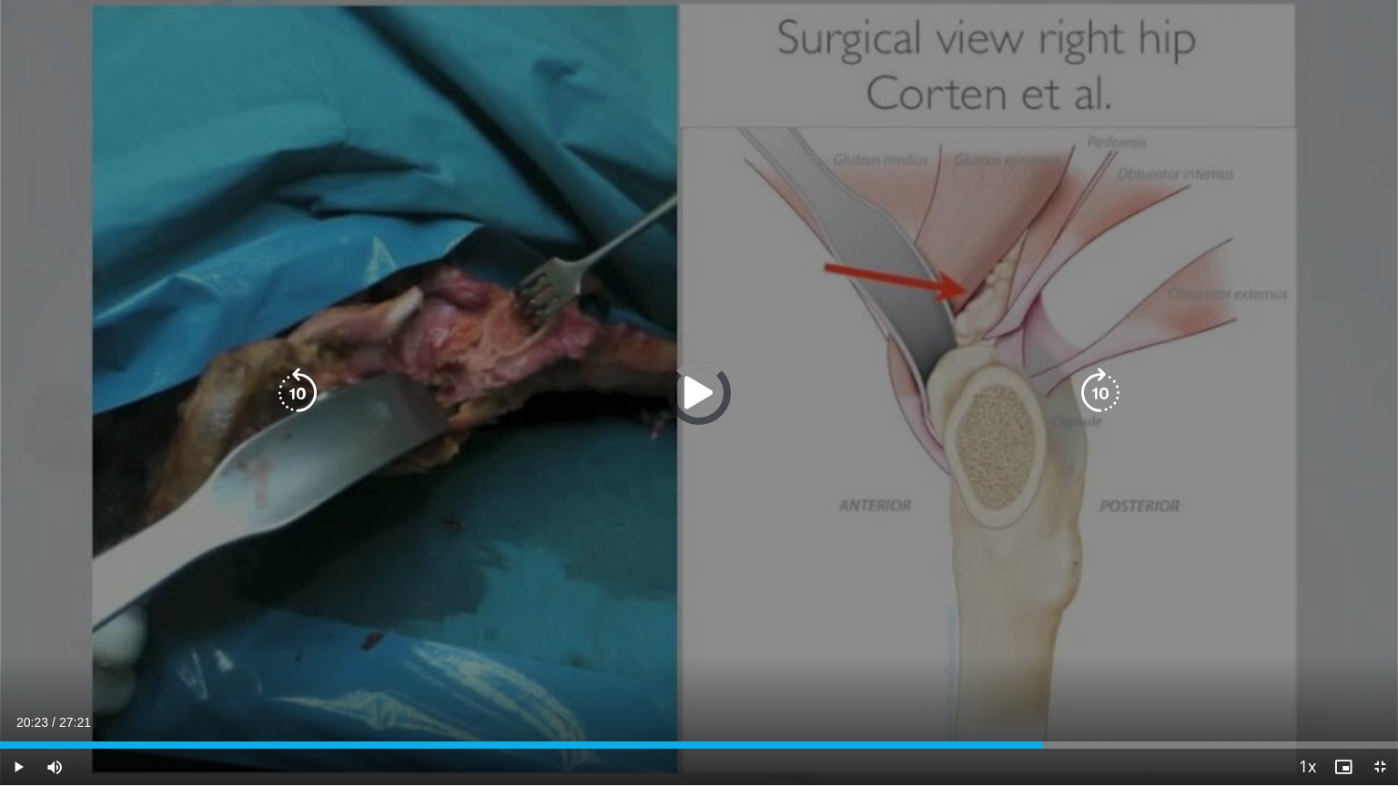
click at [0, 0] on div "Progress Bar" at bounding box center [0, 0] width 0 height 0
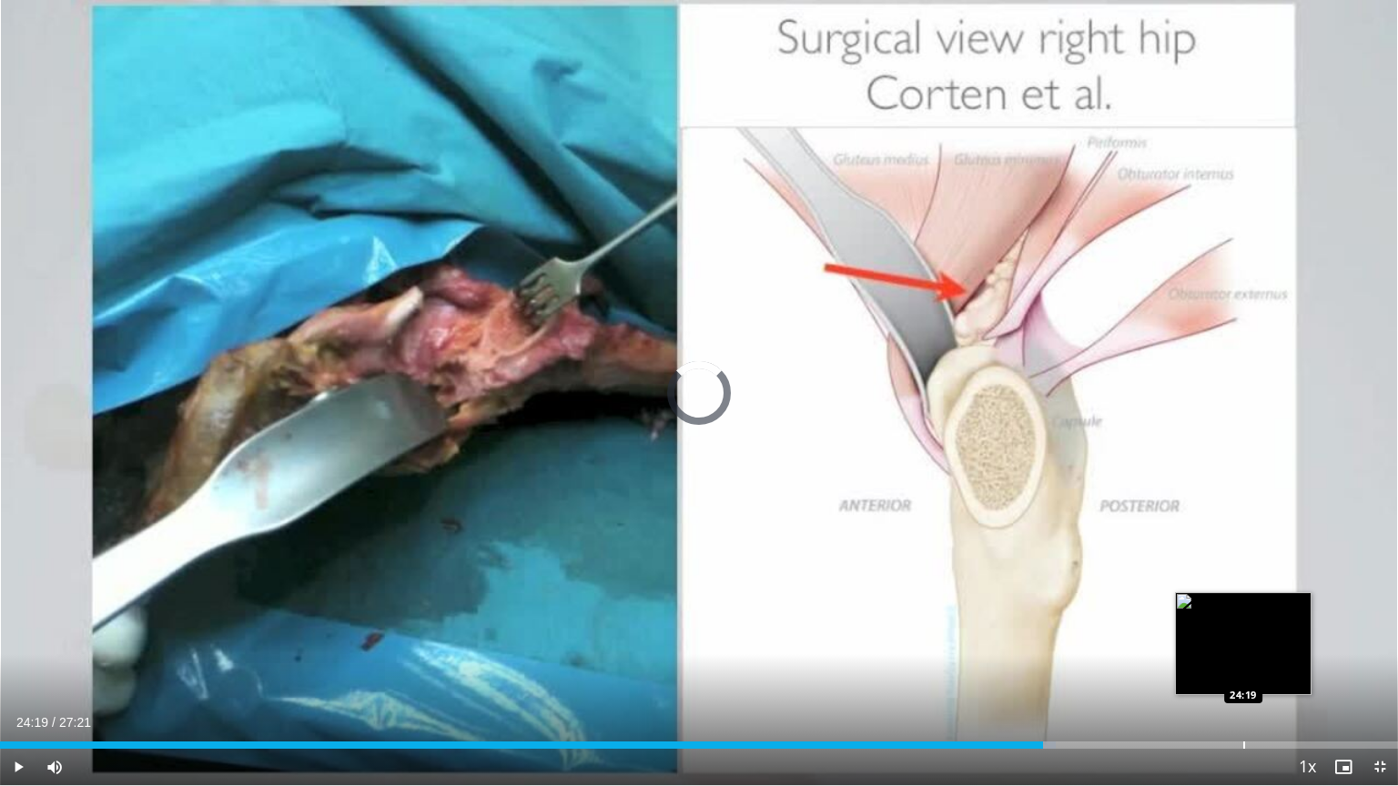
click at [1243, 671] on div "Progress Bar" at bounding box center [1244, 745] width 2 height 7
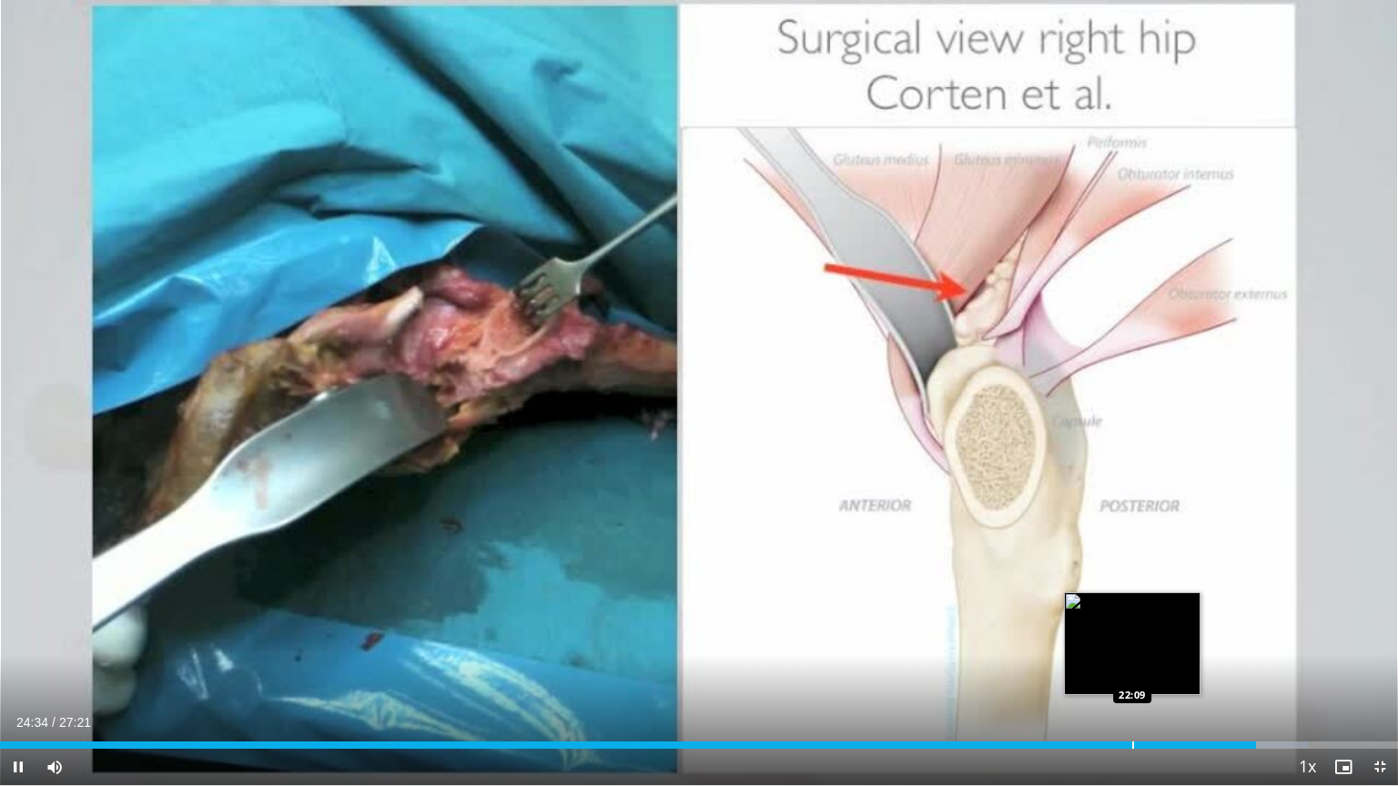
click at [1133, 671] on div "Progress Bar" at bounding box center [1133, 745] width 2 height 7
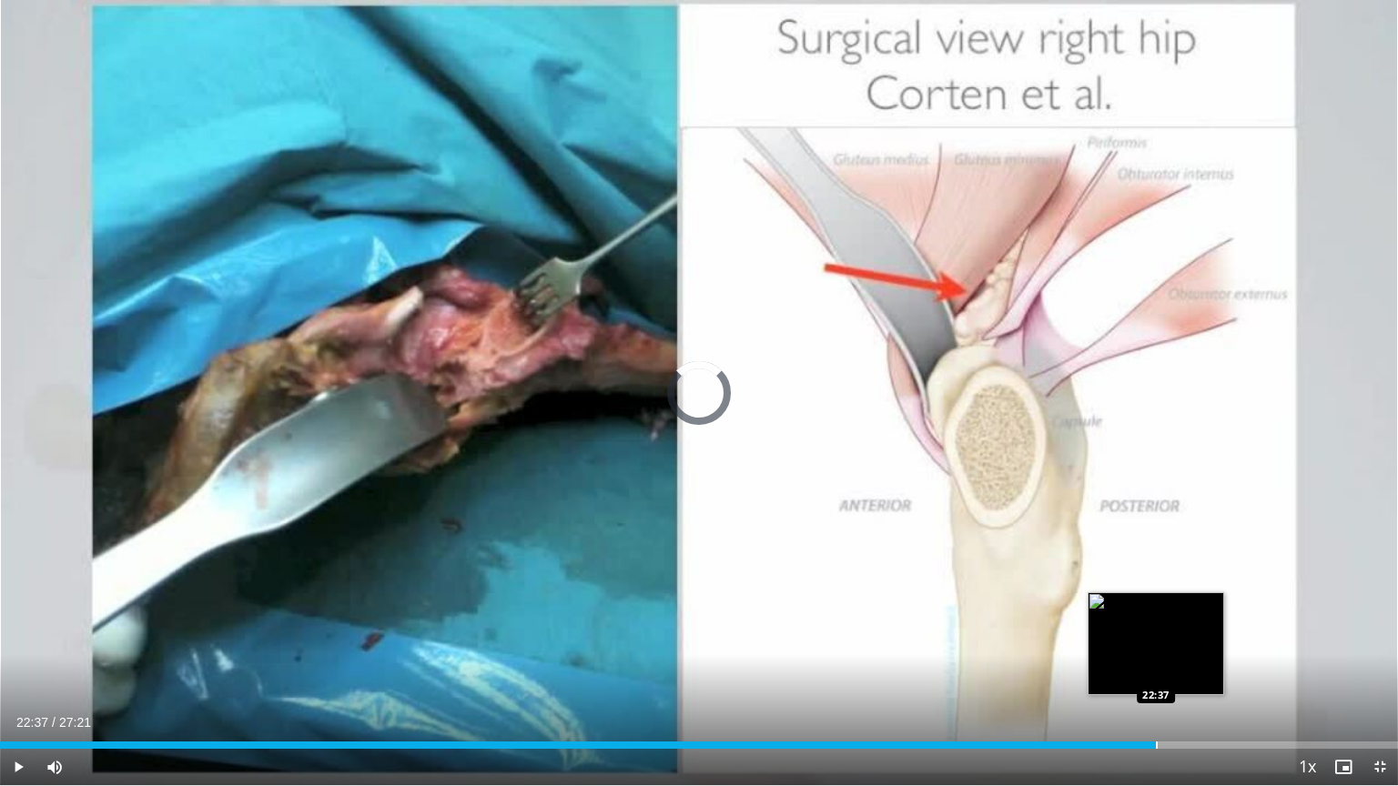
click at [1156, 671] on div "Progress Bar" at bounding box center [1157, 745] width 2 height 7
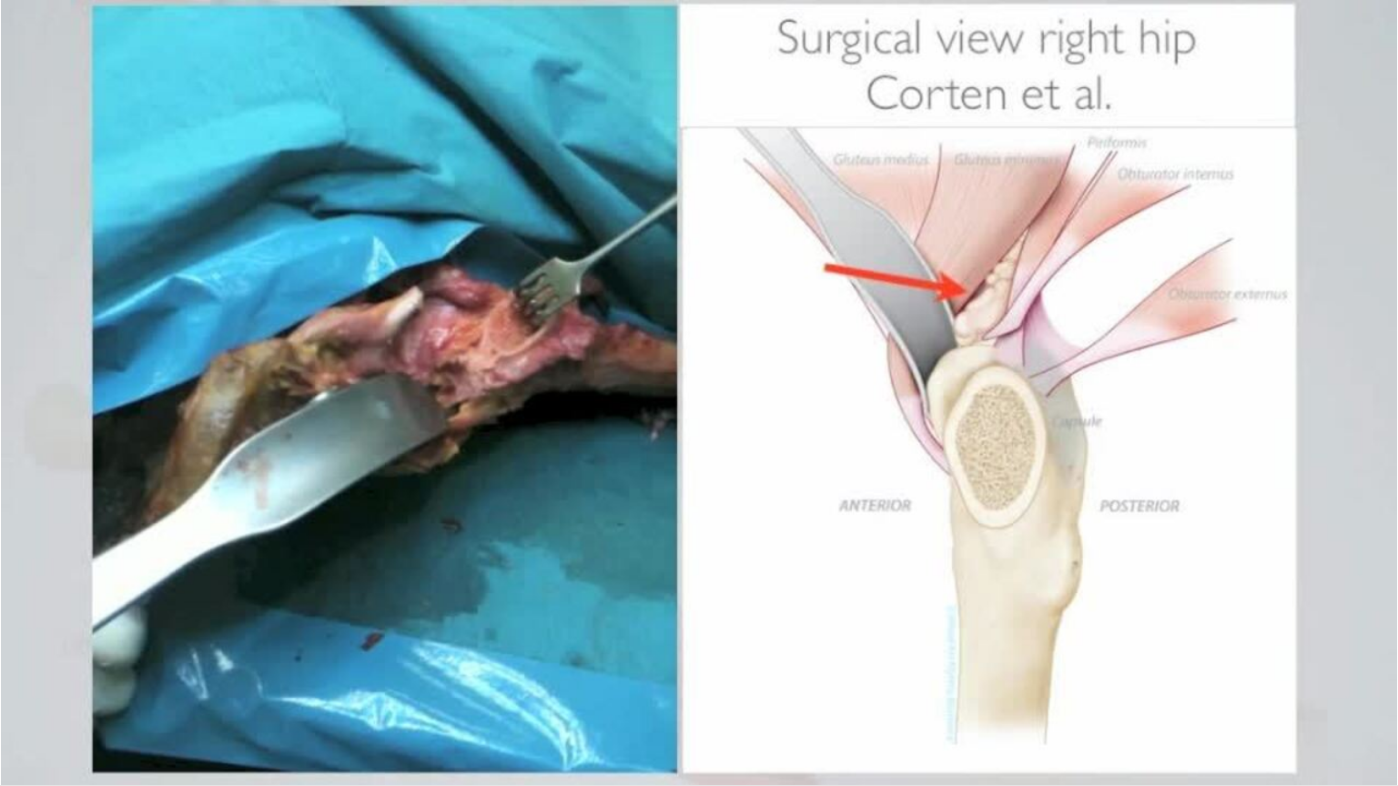
click at [1201, 671] on video-js "**********" at bounding box center [699, 393] width 1398 height 786
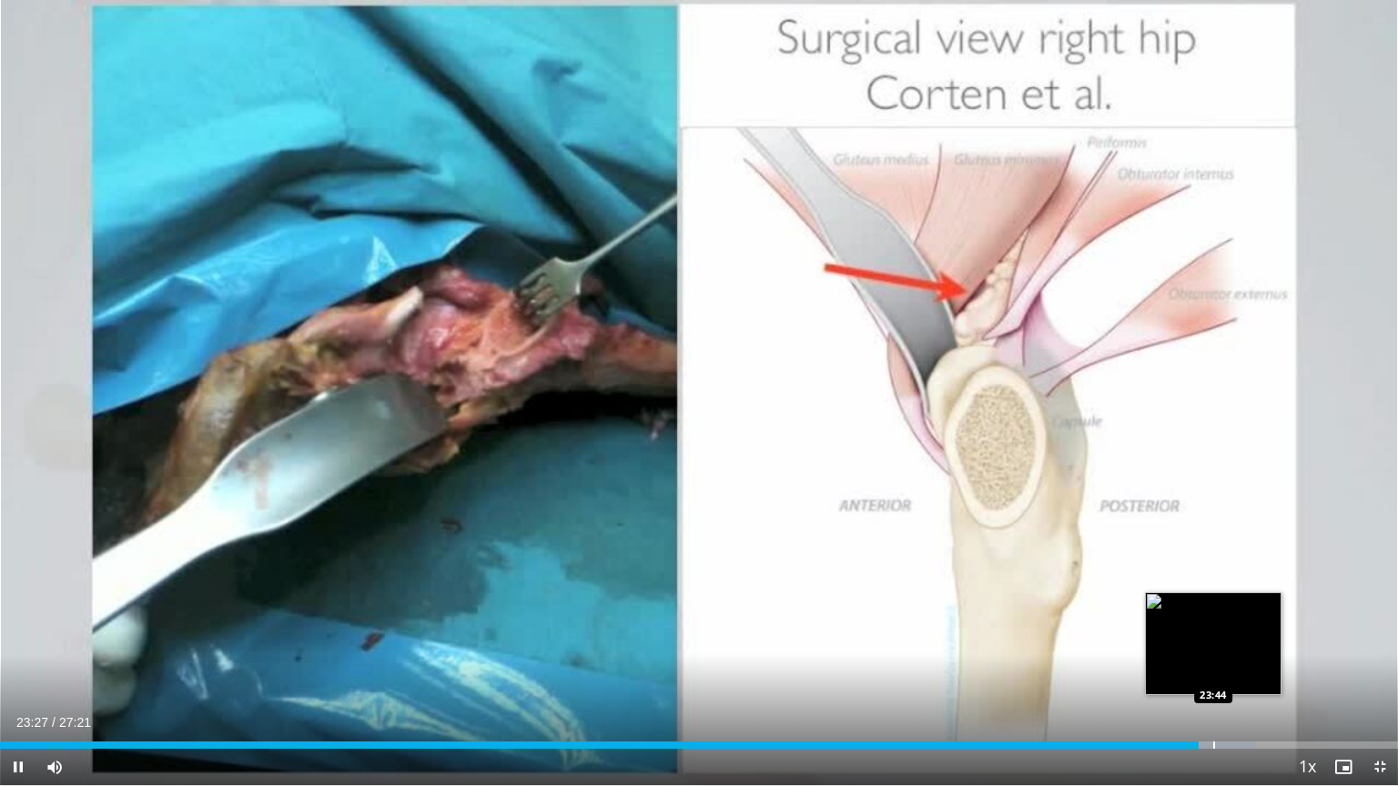
click at [1213, 671] on div "Progress Bar" at bounding box center [1214, 745] width 2 height 7
click at [1227, 671] on div "Progress Bar" at bounding box center [1228, 745] width 2 height 7
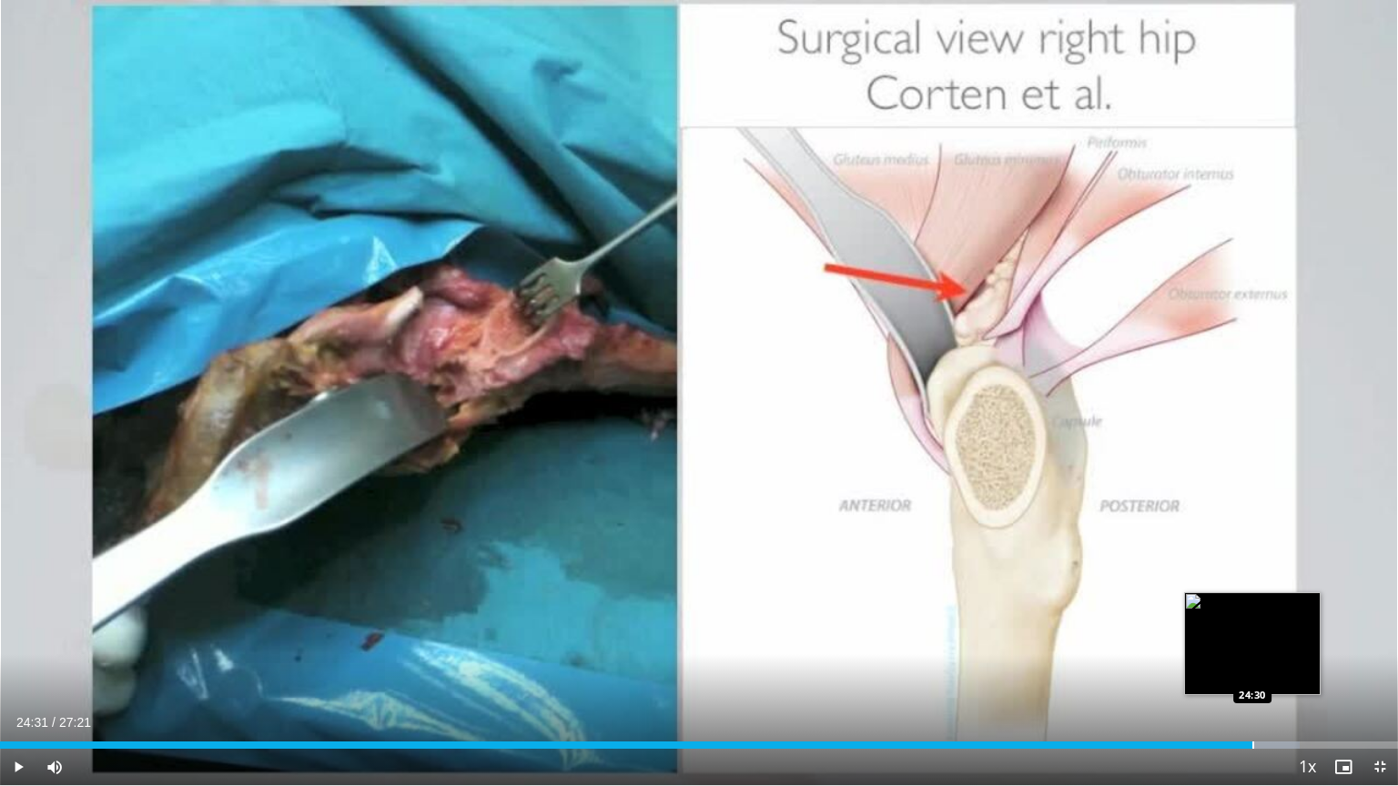
click at [1252, 671] on div "Progress Bar" at bounding box center [1253, 745] width 2 height 7
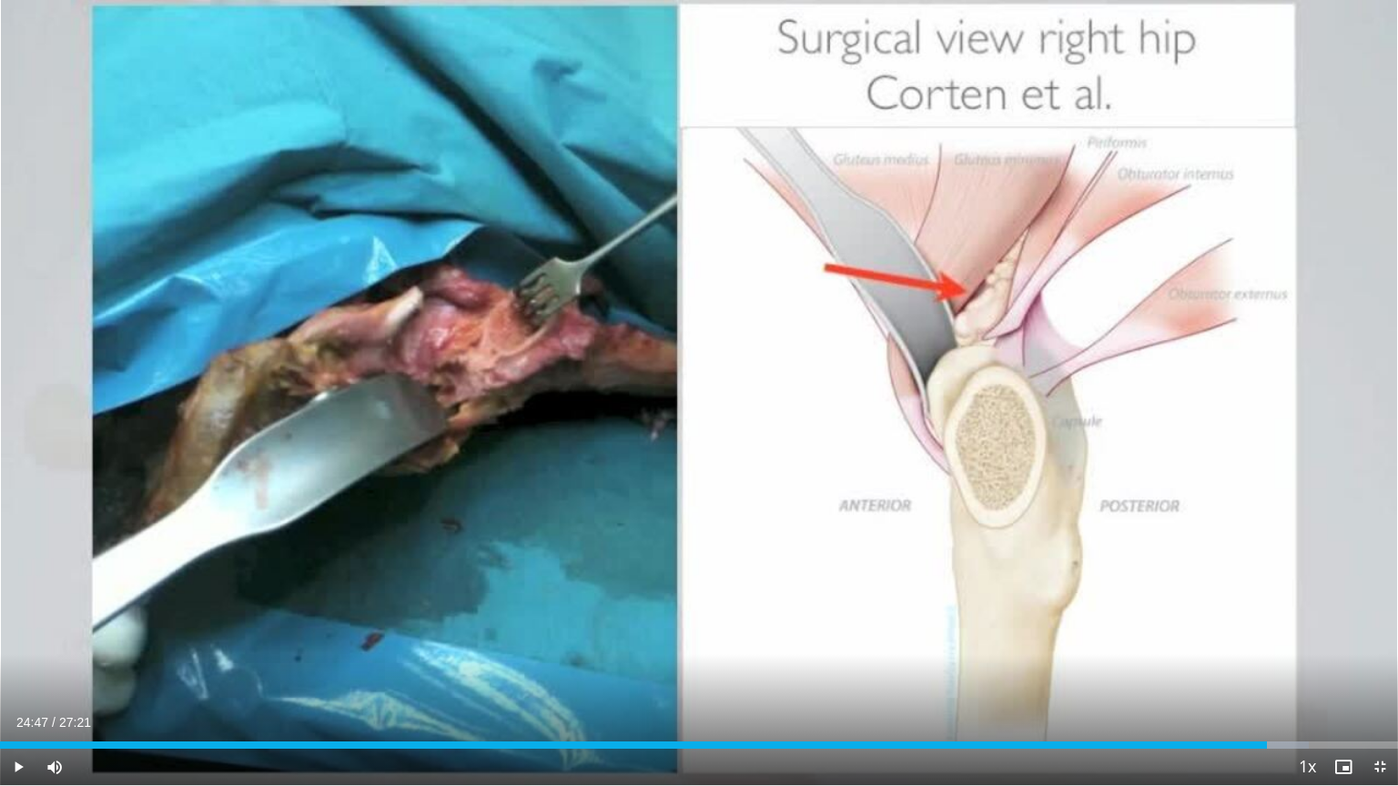
click at [1267, 671] on div "Progress Bar" at bounding box center [1268, 745] width 2 height 7
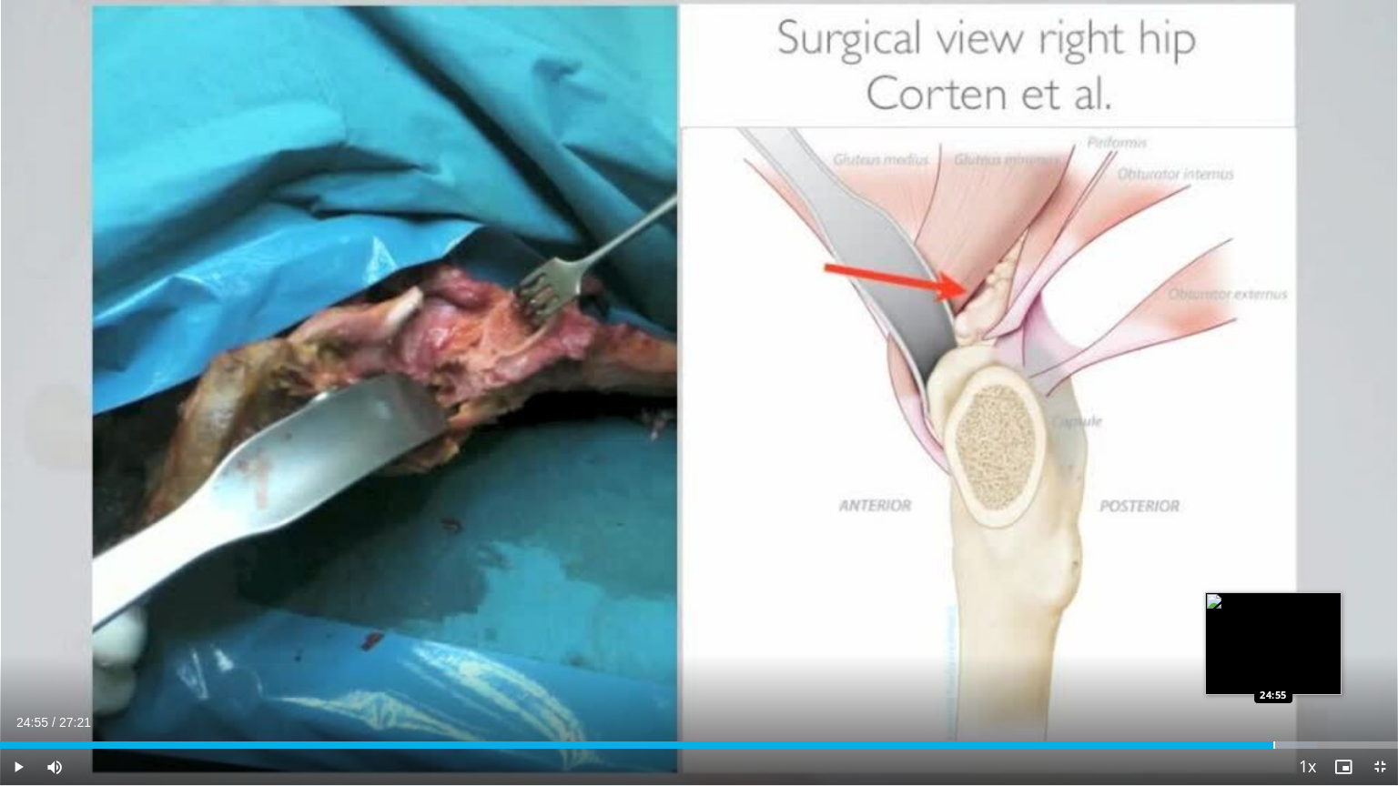
click at [1273, 671] on div "Progress Bar" at bounding box center [1274, 745] width 2 height 7
click at [1280, 671] on div "Progress Bar" at bounding box center [1281, 745] width 2 height 7
click at [1307, 671] on div "Loaded : 95.47% 25:04 25:32" at bounding box center [699, 740] width 1398 height 17
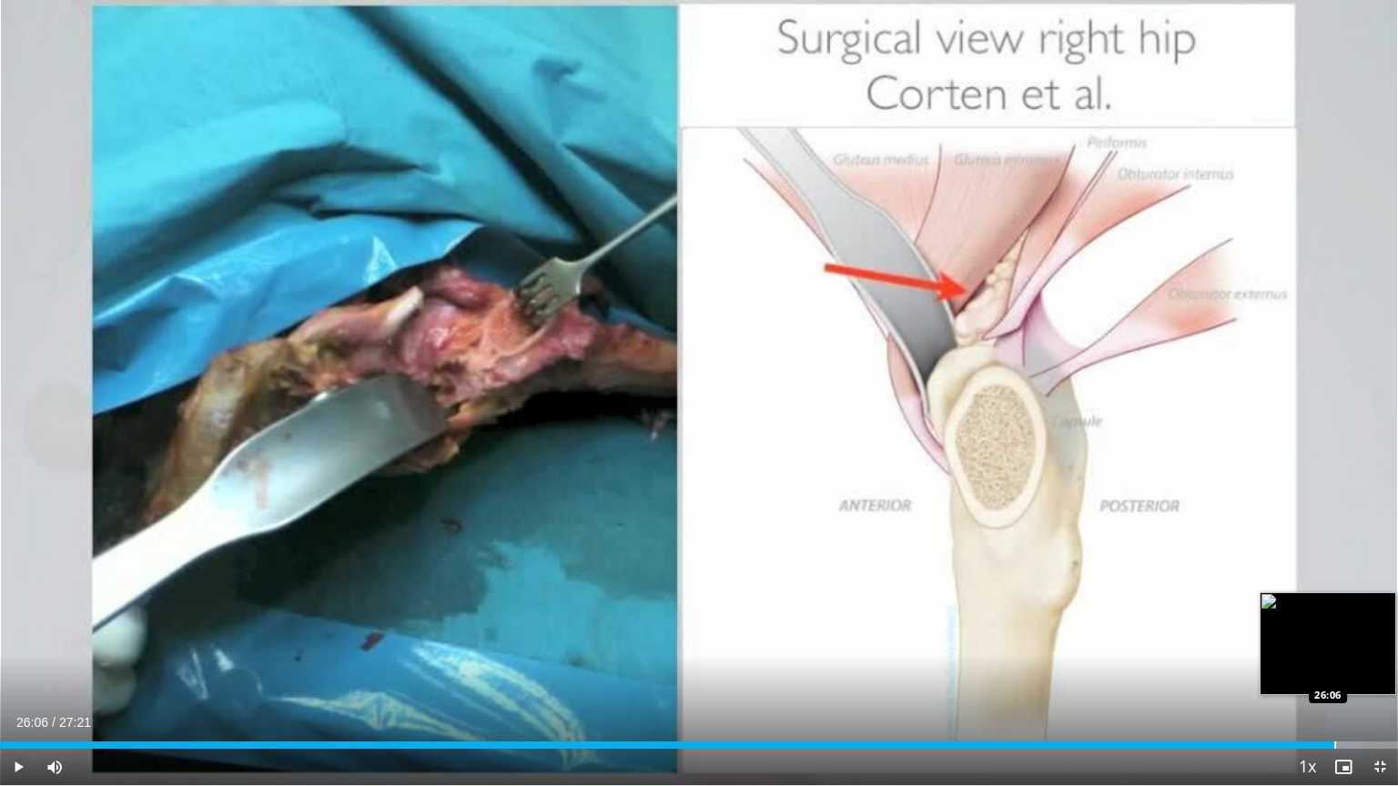
click at [1334, 671] on div "Progress Bar" at bounding box center [1335, 745] width 2 height 7
click at [1376, 671] on div "Progress Bar" at bounding box center [1376, 745] width 2 height 7
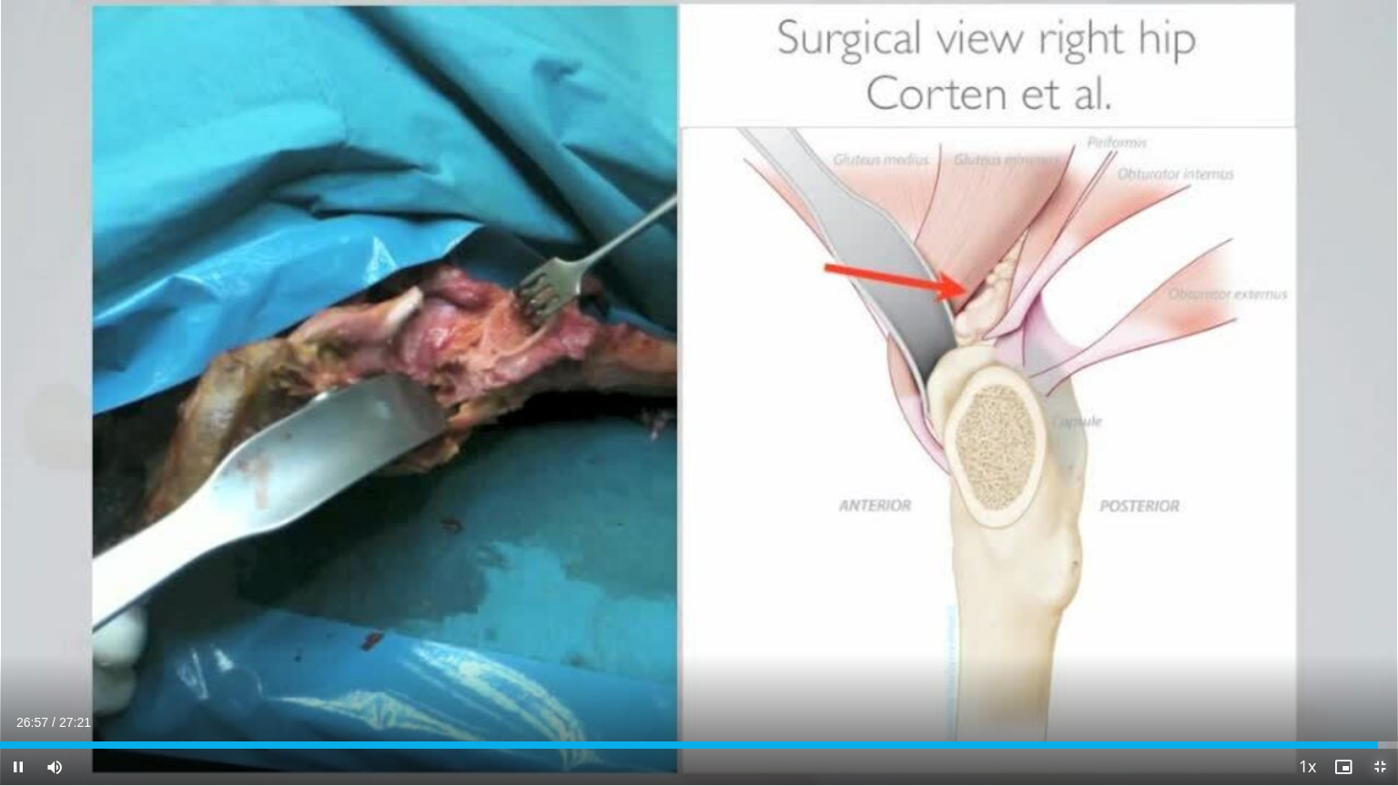
click at [1376, 671] on span "Video Player" at bounding box center [1379, 767] width 36 height 36
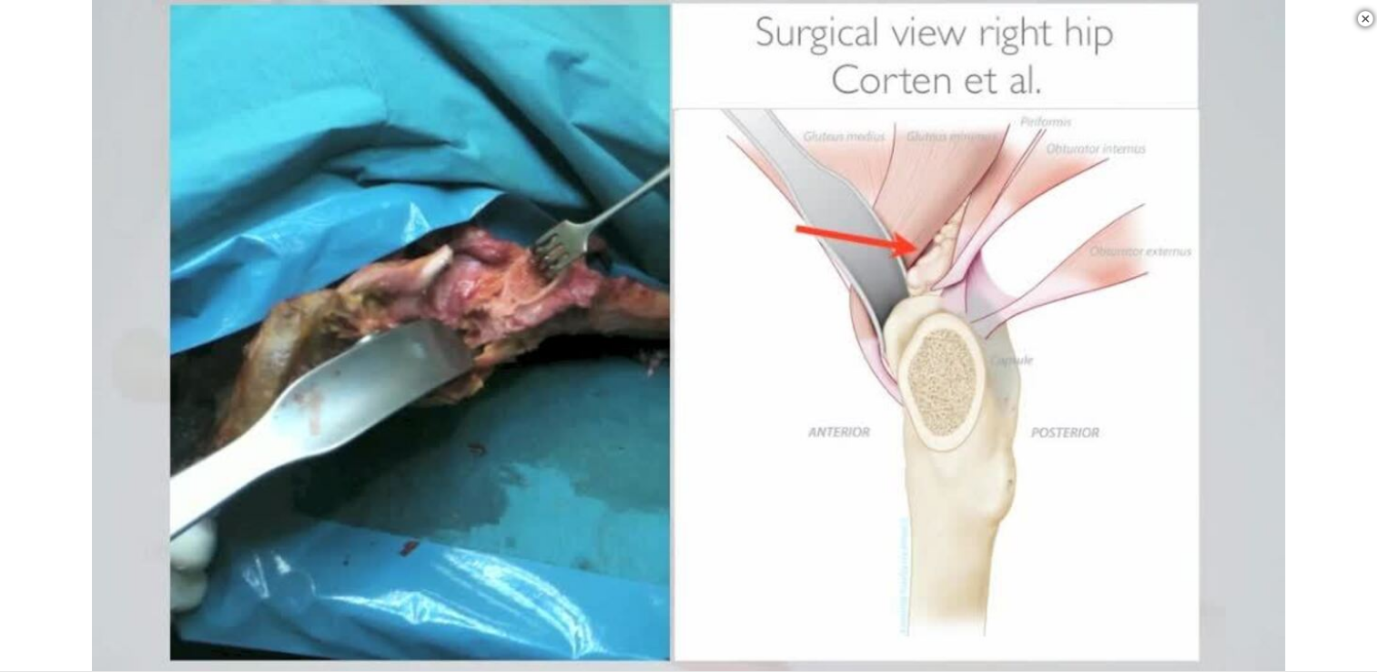
scroll to position [1729, 0]
